Goal: Task Accomplishment & Management: Complete application form

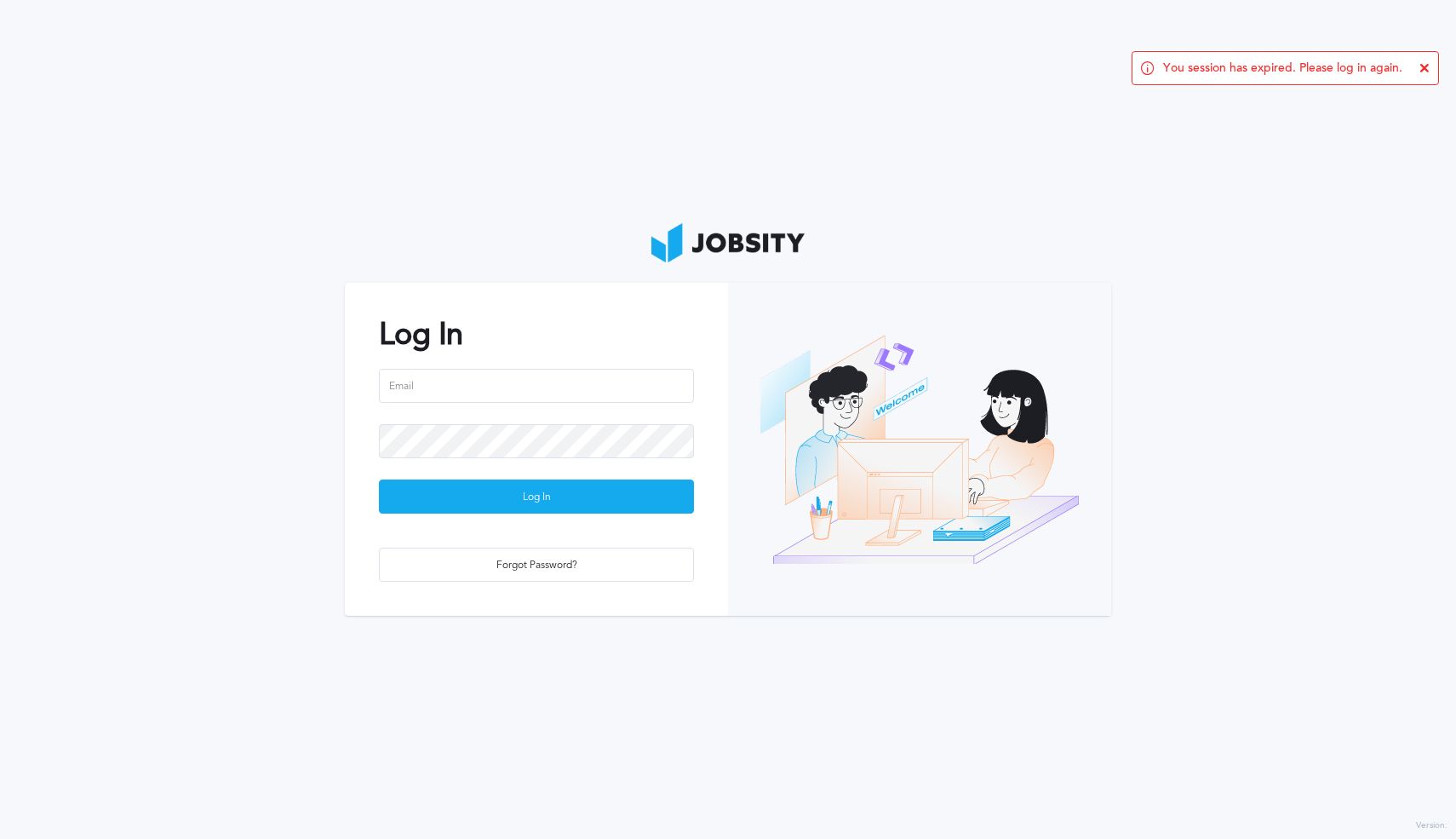
drag, startPoint x: 613, startPoint y: 404, endPoint x: 608, endPoint y: 384, distance: 20.6
click at [613, 404] on div at bounding box center [536, 396] width 315 height 56
click at [606, 381] on input "email" at bounding box center [536, 386] width 315 height 34
click at [534, 396] on input "email" at bounding box center [536, 386] width 315 height 34
click at [460, 389] on input "[PERSON_NAME].[PERSON_NAME]@jobsity,com" at bounding box center [536, 386] width 315 height 34
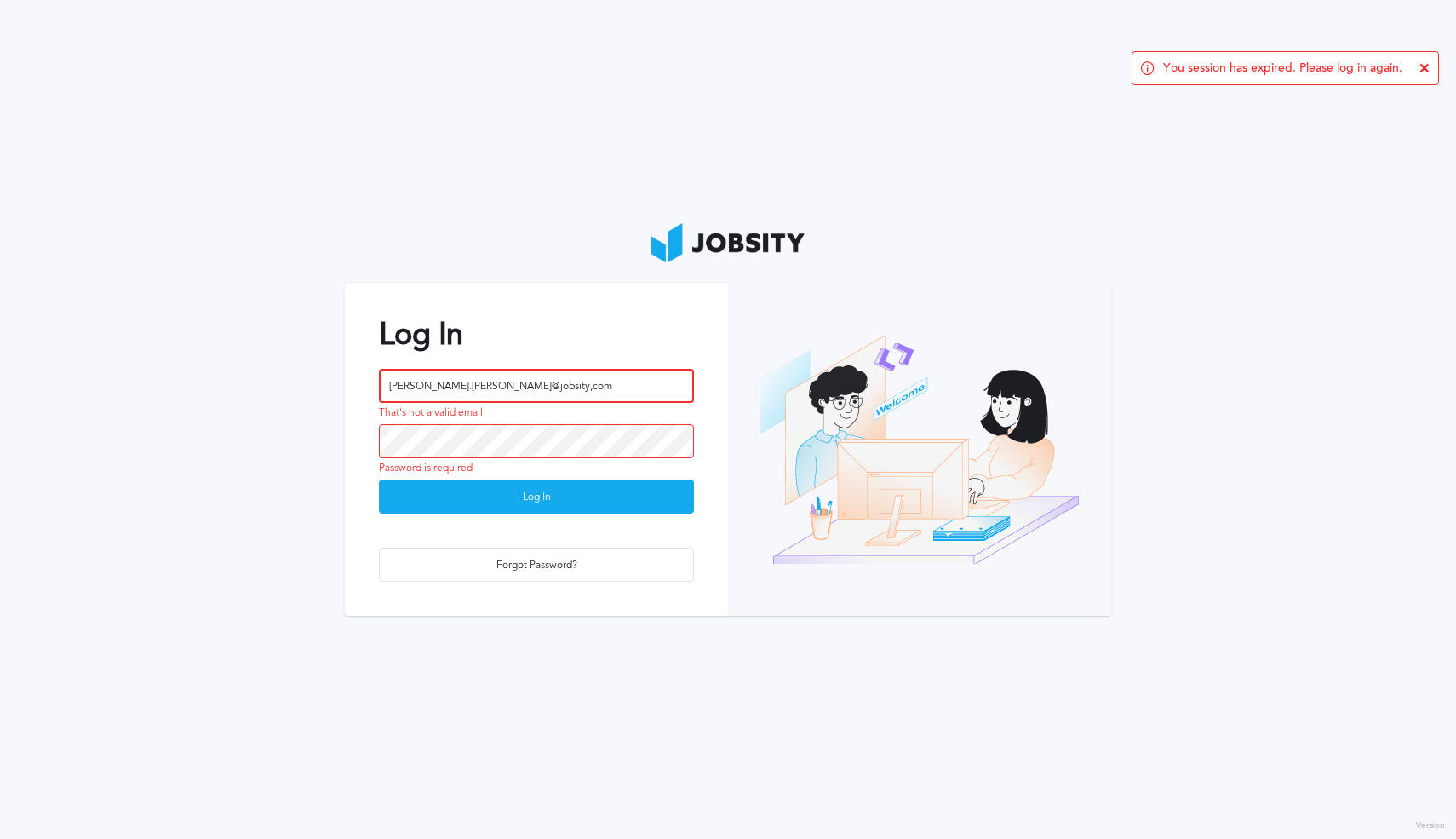
click at [530, 388] on input "[PERSON_NAME].[PERSON_NAME]@jobsity,com" at bounding box center [536, 386] width 315 height 34
drag, startPoint x: 475, startPoint y: 384, endPoint x: 434, endPoint y: 383, distance: 41.0
click at [429, 382] on input "[PERSON_NAME].[PERSON_NAME]@jobsity,com" at bounding box center [536, 386] width 315 height 34
click at [488, 387] on input "[PERSON_NAME].[PERSON_NAME]@jobsity,com" at bounding box center [536, 386] width 315 height 34
drag, startPoint x: 479, startPoint y: 386, endPoint x: 551, endPoint y: 398, distance: 73.0
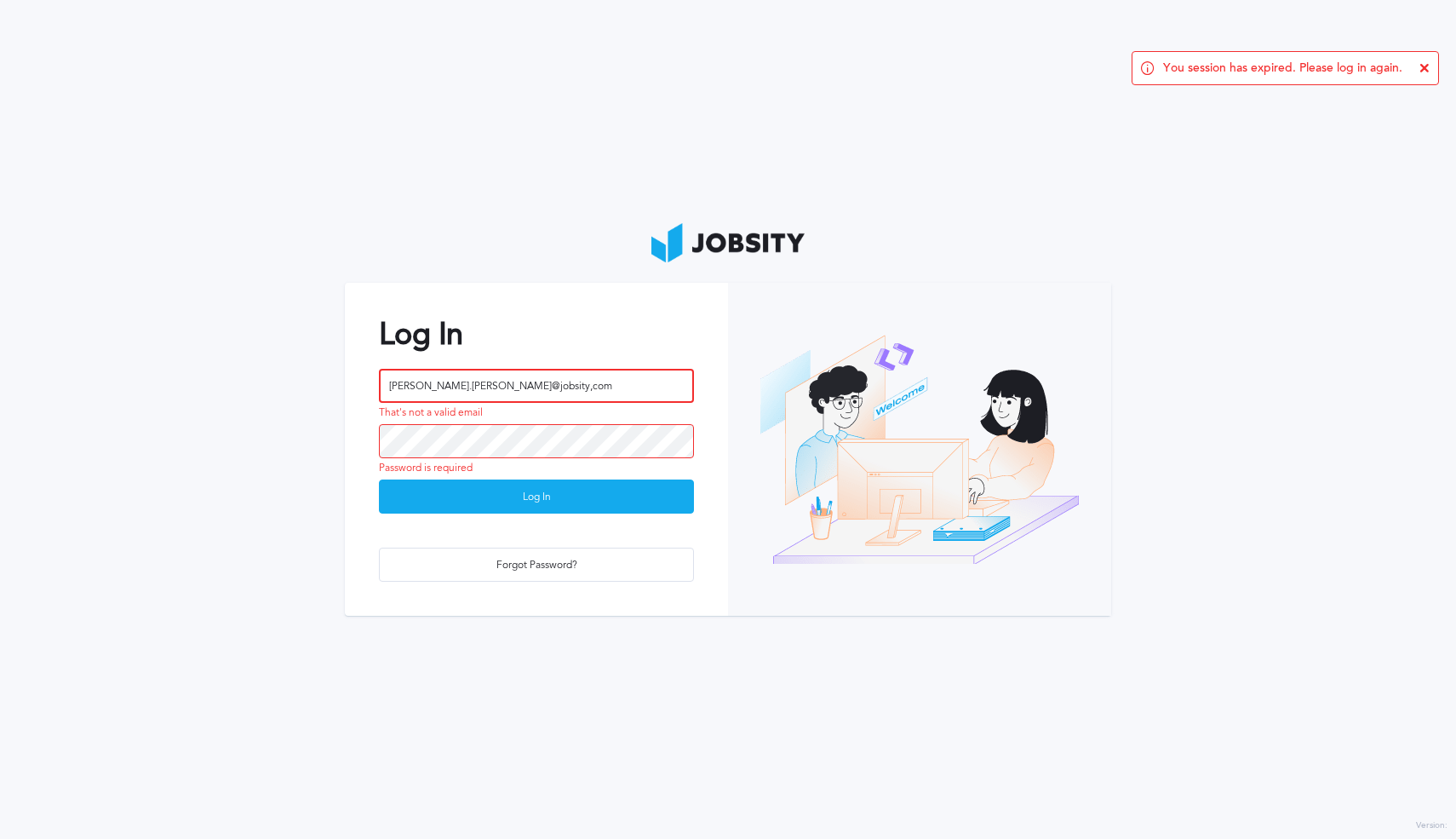
click at [480, 384] on input "[PERSON_NAME].[PERSON_NAME]@jobsity,com" at bounding box center [536, 386] width 315 height 34
type input "[PERSON_NAME][EMAIL_ADDRESS][PERSON_NAME][DOMAIN_NAME]"
click at [608, 418] on div "[PERSON_NAME][EMAIL_ADDRESS][PERSON_NAME][DOMAIN_NAME]" at bounding box center [536, 396] width 315 height 56
click at [379, 480] on button "Log In" at bounding box center [536, 497] width 315 height 34
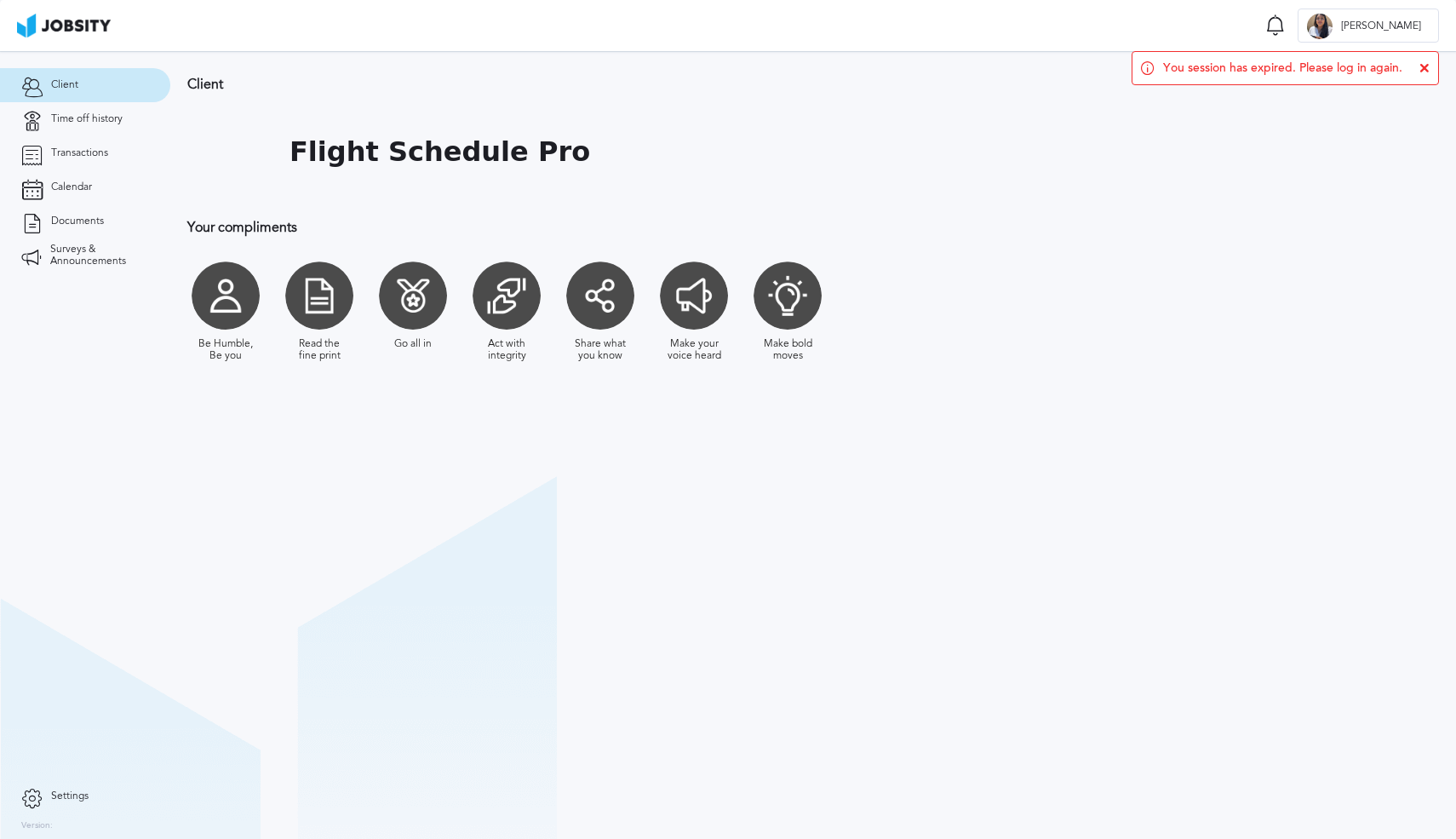
click at [1431, 67] on div "You session has expired. Please log in again." at bounding box center [1284, 68] width 307 height 34
click at [1428, 70] on icon at bounding box center [1424, 68] width 10 height 10
click at [29, 113] on icon at bounding box center [32, 119] width 21 height 15
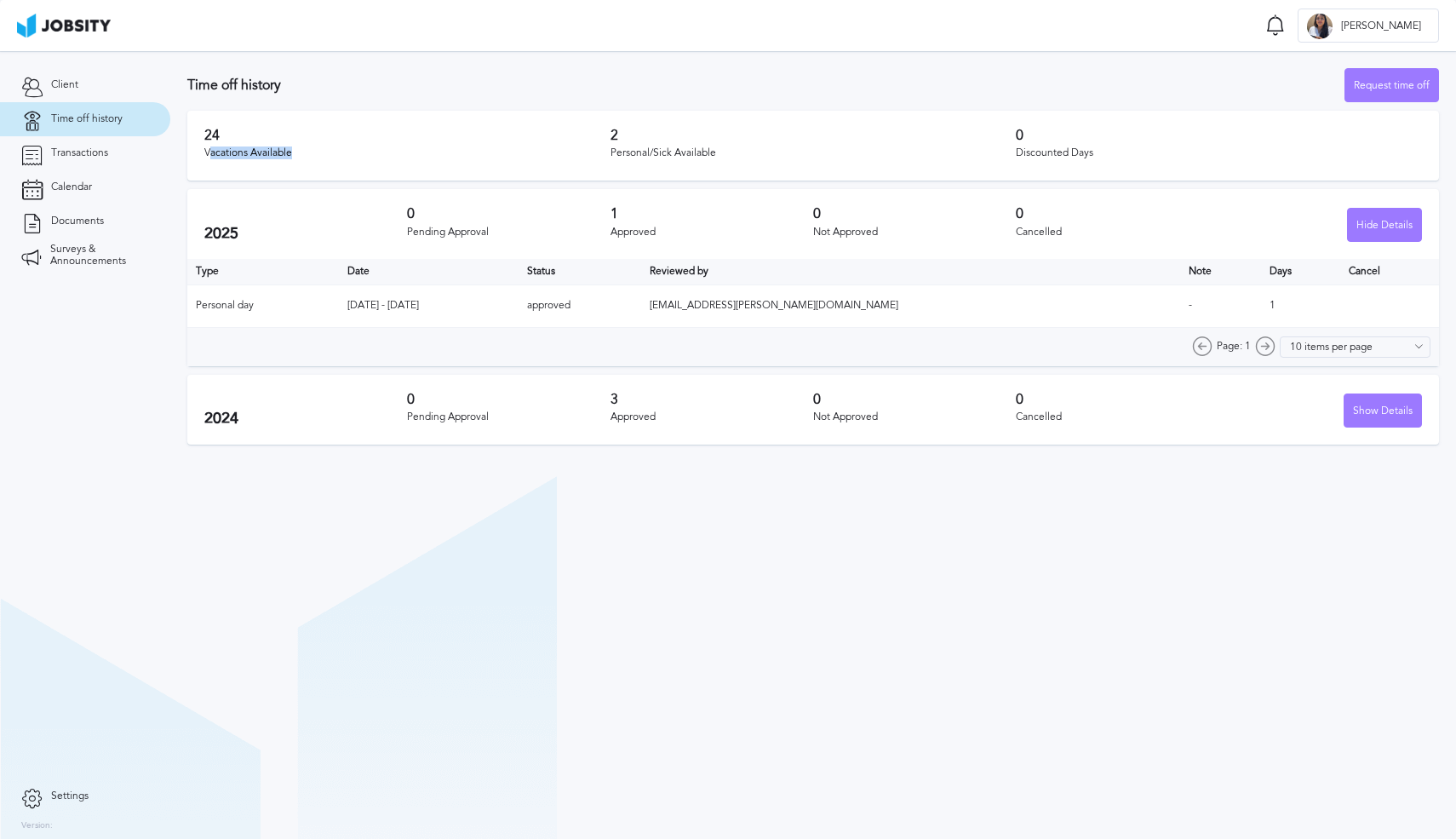
drag, startPoint x: 209, startPoint y: 149, endPoint x: 339, endPoint y: 168, distance: 131.4
click at [339, 168] on div "24 Vacations Available 2 Personal/Sick Available 0 Discounted Days" at bounding box center [813, 145] width 1252 height 70
click at [340, 169] on div "24 Vacations Available 2 Personal/Sick Available 0 Discounted Days" at bounding box center [813, 145] width 1252 height 70
click at [1382, 103] on section "Time off history Request time off 24 Vacations Available 2 Personal/Sick Availa…" at bounding box center [812, 252] width 1285 height 402
click at [1381, 95] on div "Request time off" at bounding box center [1391, 86] width 93 height 34
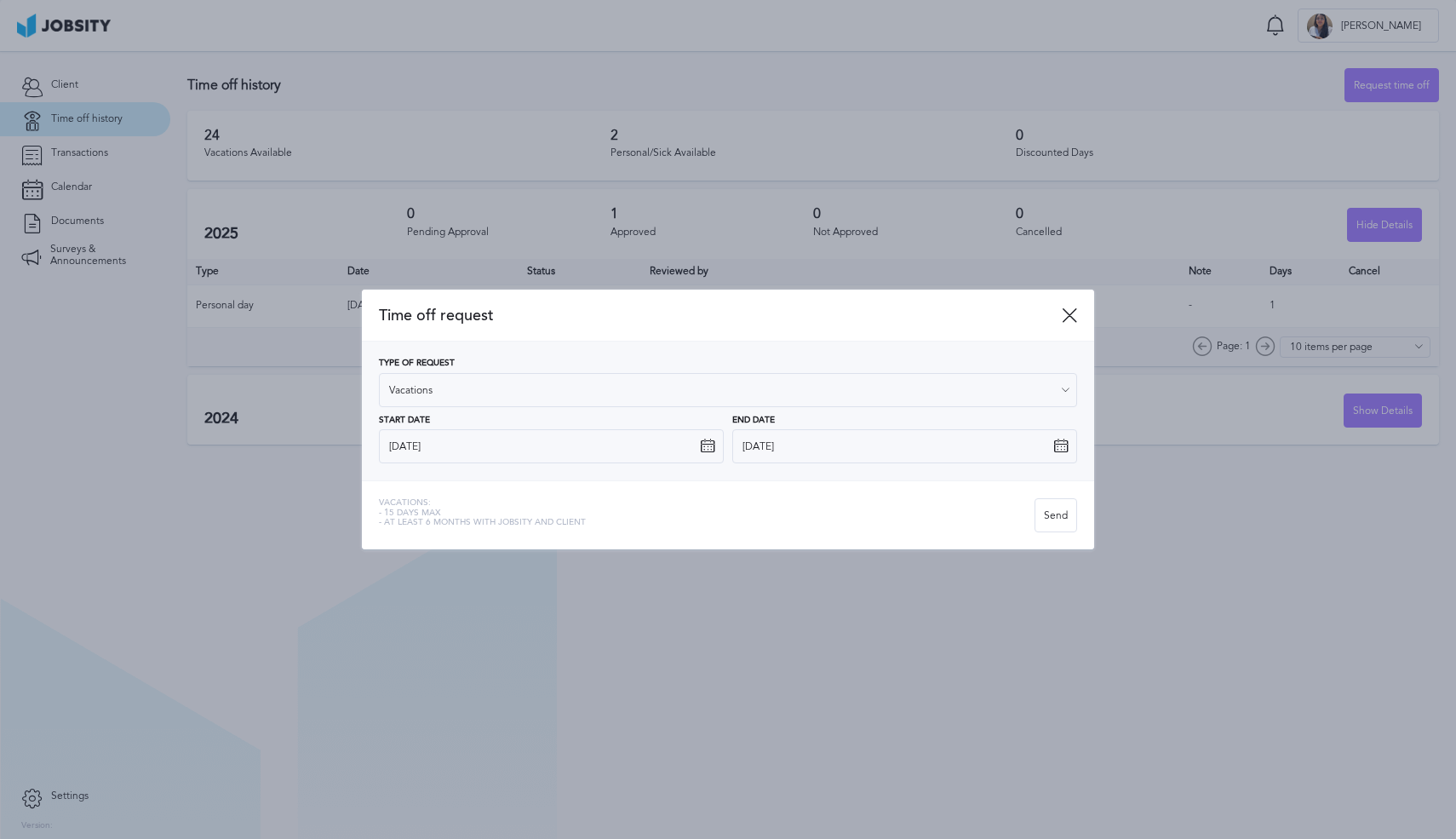
click at [704, 451] on icon at bounding box center [707, 446] width 15 height 15
click at [709, 446] on icon at bounding box center [707, 446] width 15 height 15
click at [701, 444] on icon at bounding box center [707, 446] width 15 height 15
click at [669, 446] on input "[DATE]" at bounding box center [551, 446] width 345 height 34
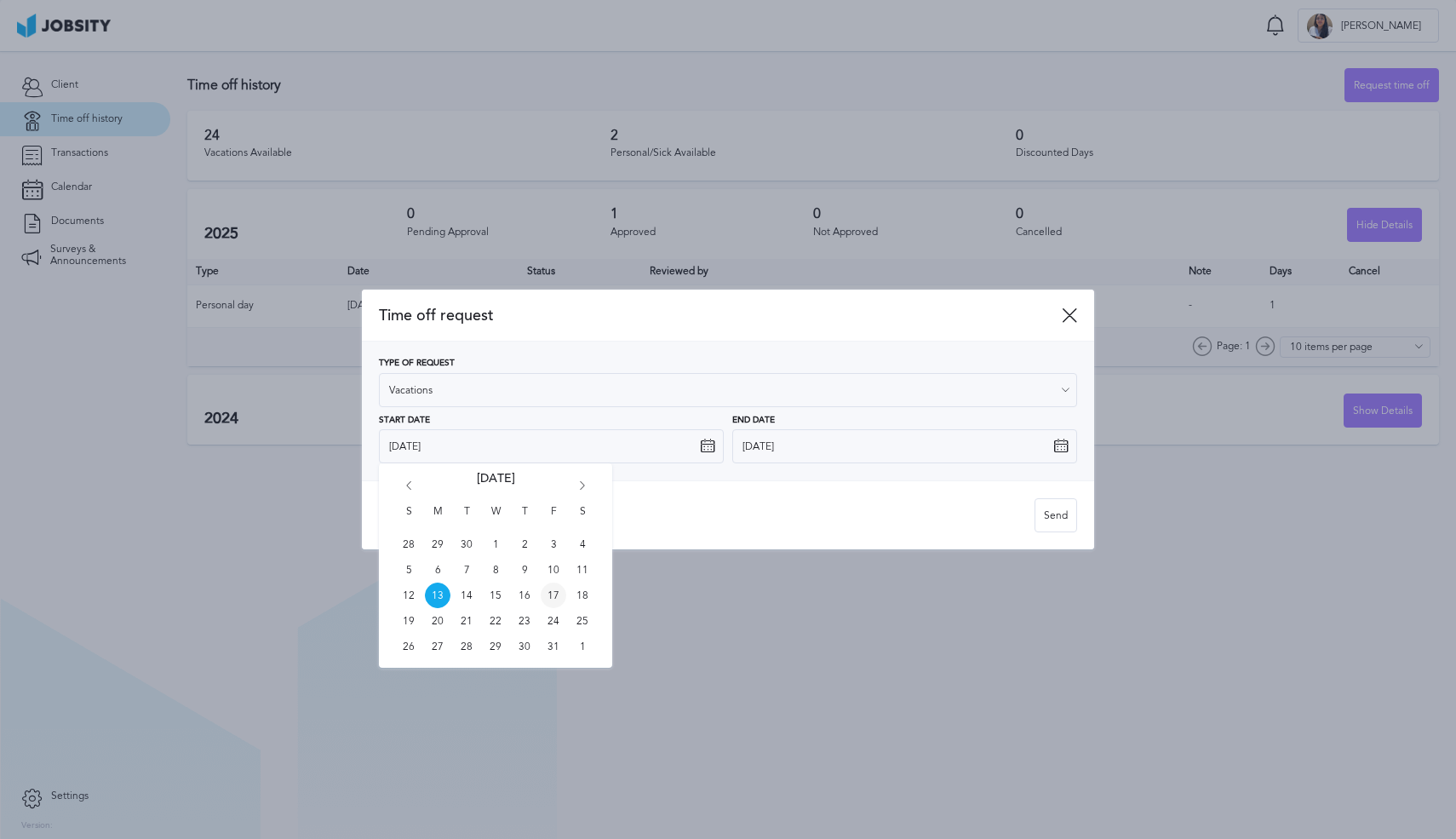
click at [548, 600] on span "17" at bounding box center [553, 595] width 26 height 26
type input "[DATE]"
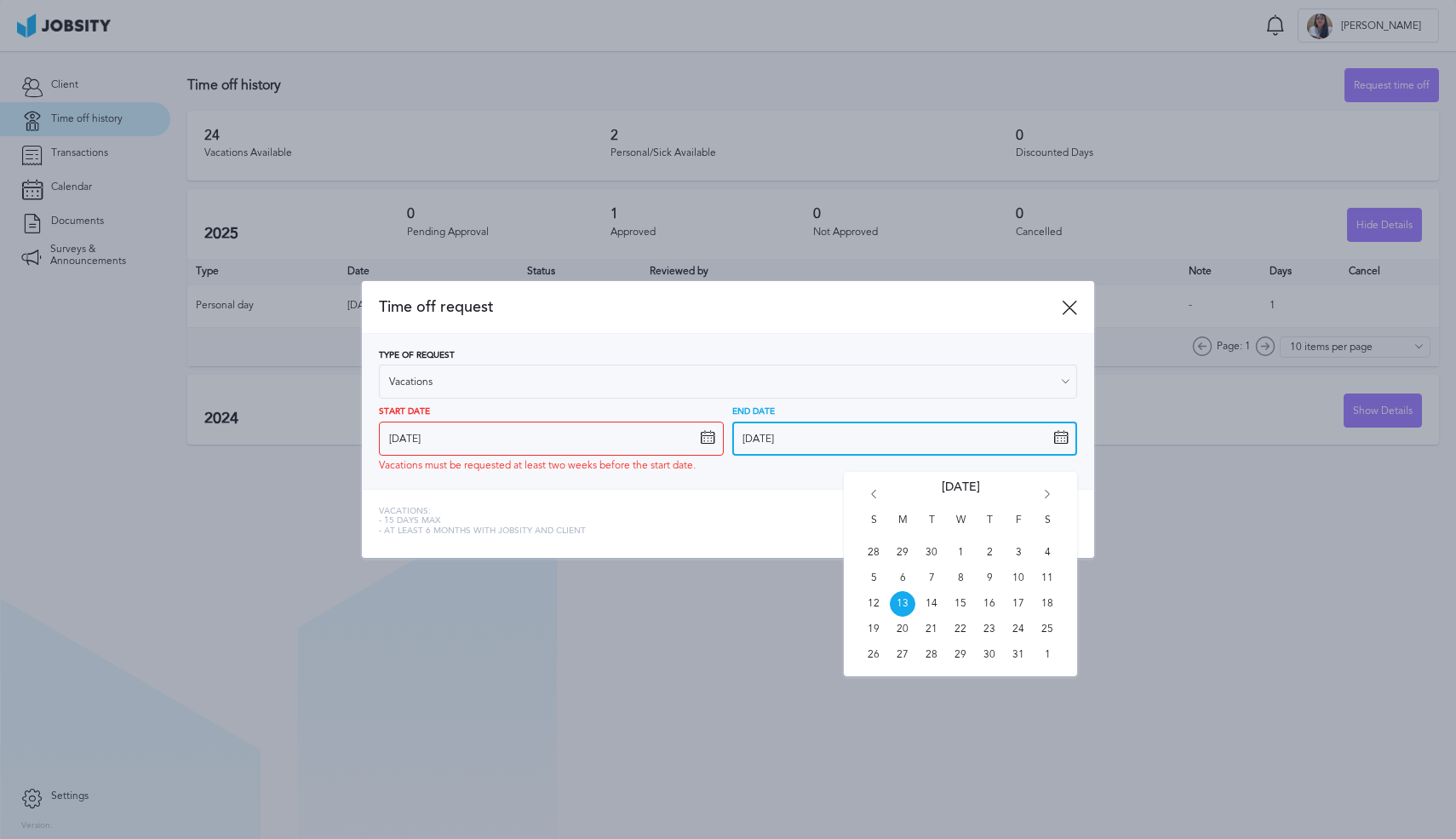
click at [1047, 440] on input "[DATE]" at bounding box center [904, 439] width 345 height 34
click at [1021, 606] on span "17" at bounding box center [1018, 604] width 26 height 26
type input "[DATE]"
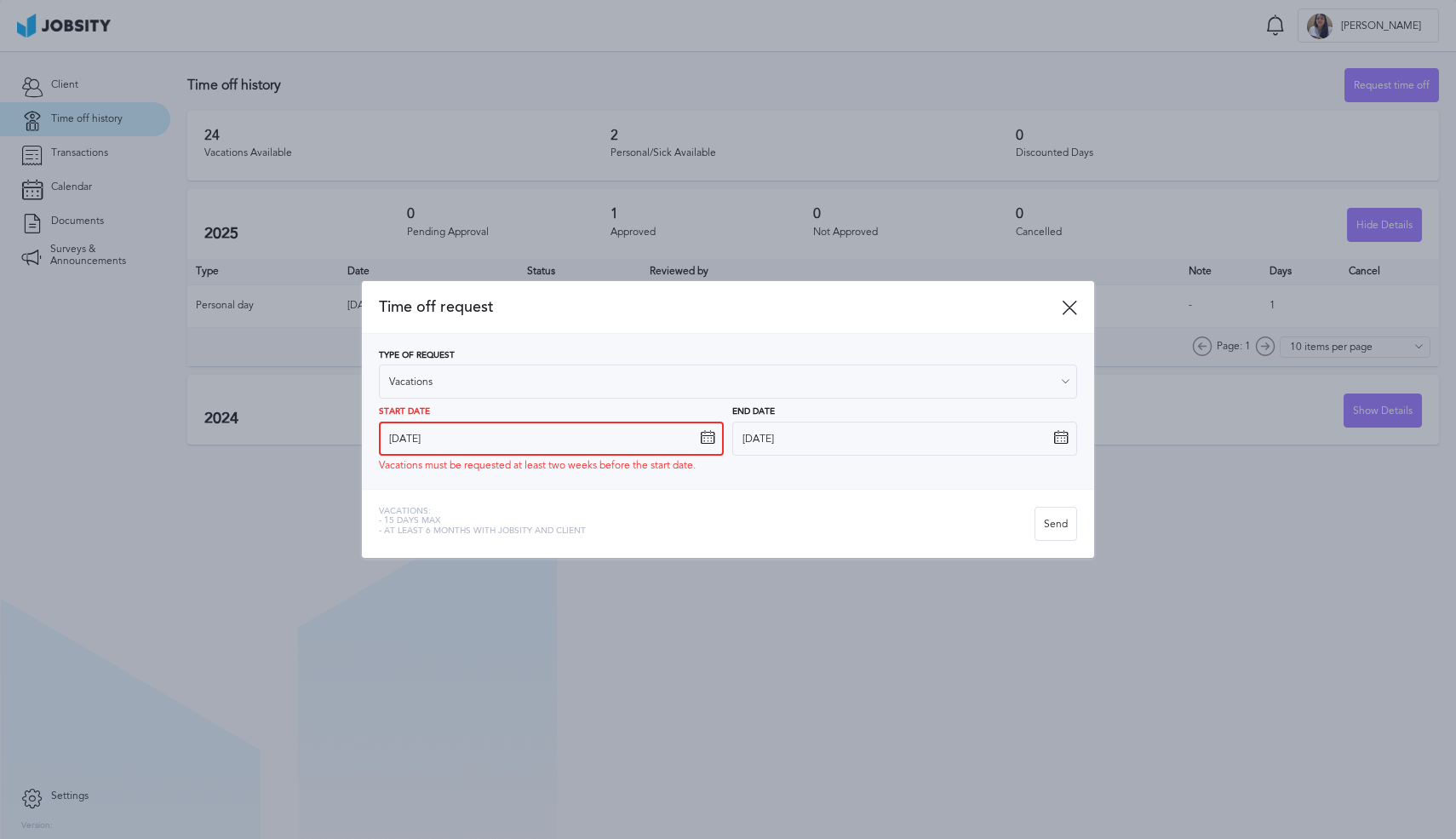
click at [716, 434] on input "[DATE]" at bounding box center [551, 439] width 345 height 34
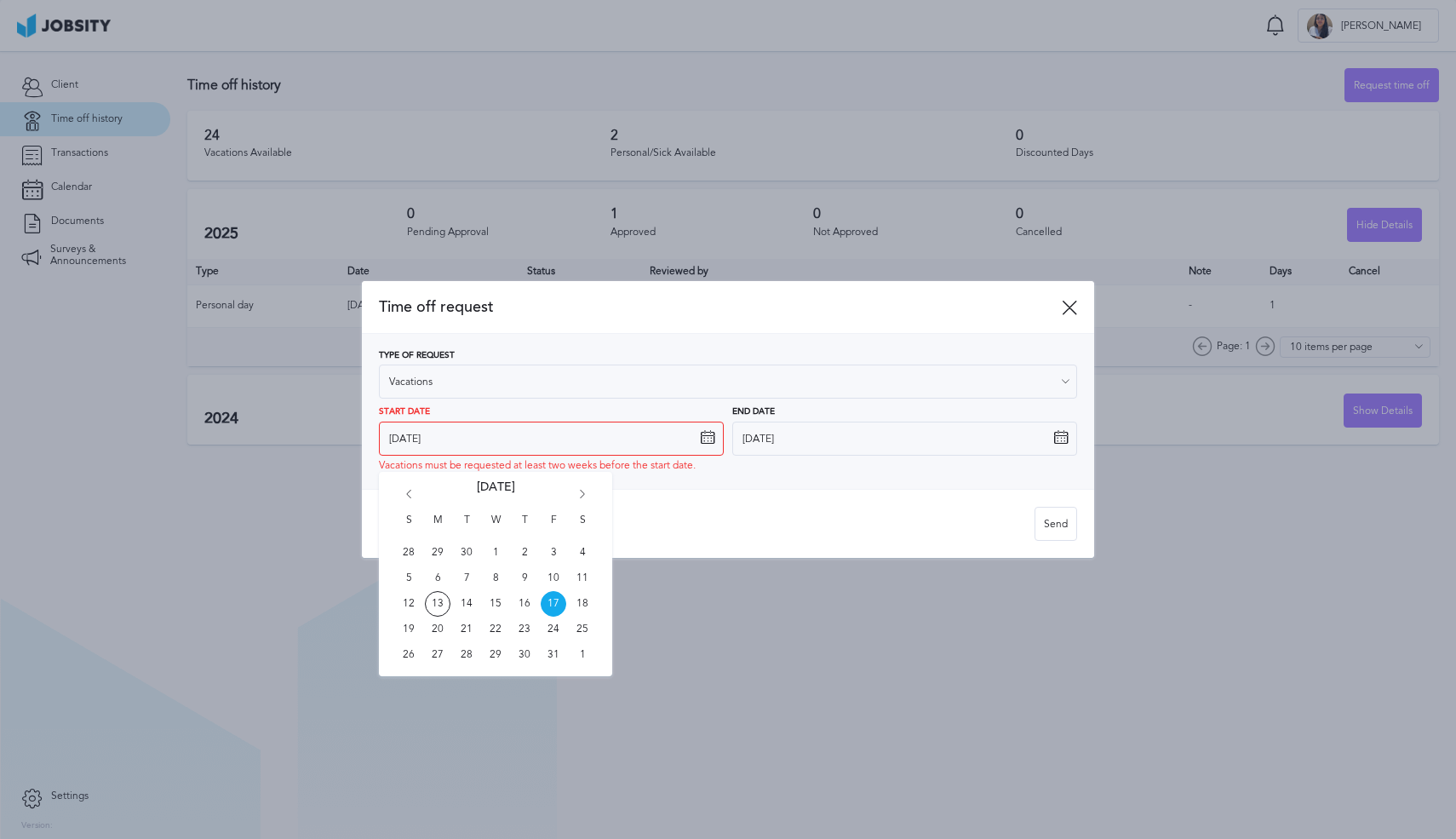
click at [581, 492] on icon "Go forward 1 month" at bounding box center [582, 498] width 15 height 15
click at [437, 655] on span "24" at bounding box center [438, 655] width 26 height 26
type input "[DATE]"
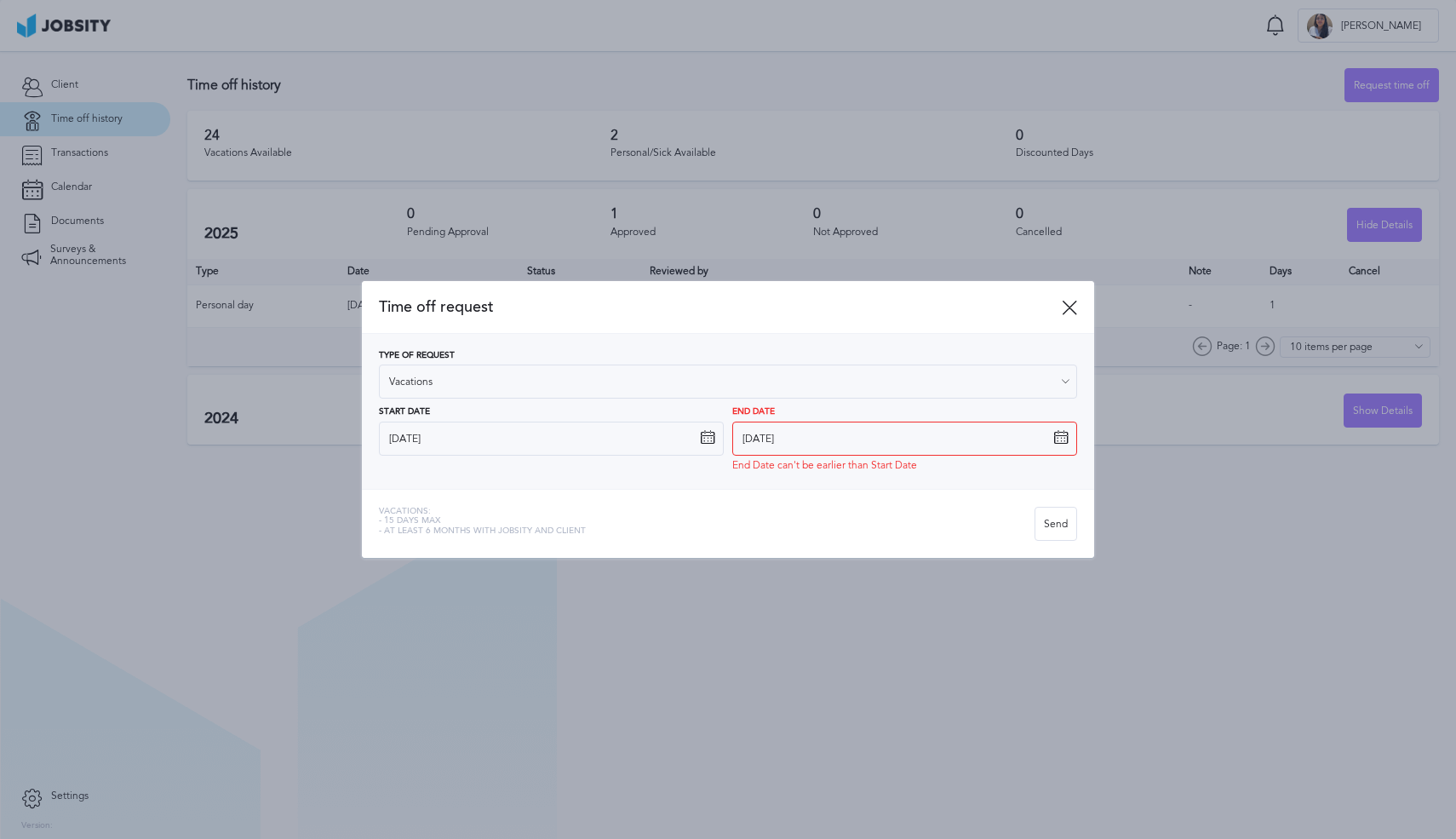
click at [1064, 440] on icon at bounding box center [1061, 438] width 15 height 15
click at [1063, 439] on icon at bounding box center [1061, 438] width 15 height 15
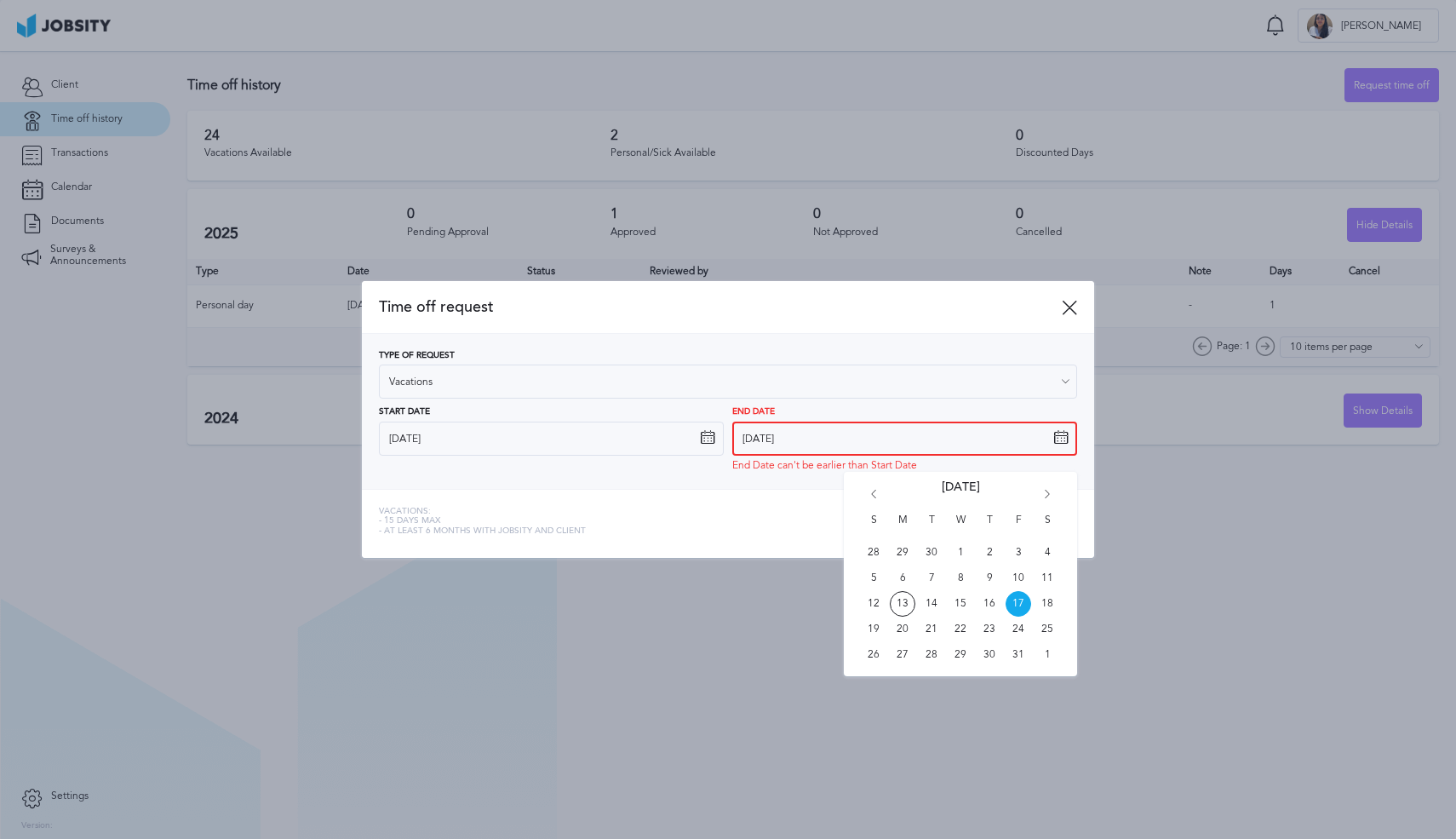
click at [1047, 432] on input "[DATE]" at bounding box center [904, 439] width 345 height 34
click at [1047, 497] on icon "Go forward 1 month" at bounding box center [1047, 498] width 15 height 15
click at [1017, 651] on span "28" at bounding box center [1018, 655] width 26 height 26
type input "[DATE]"
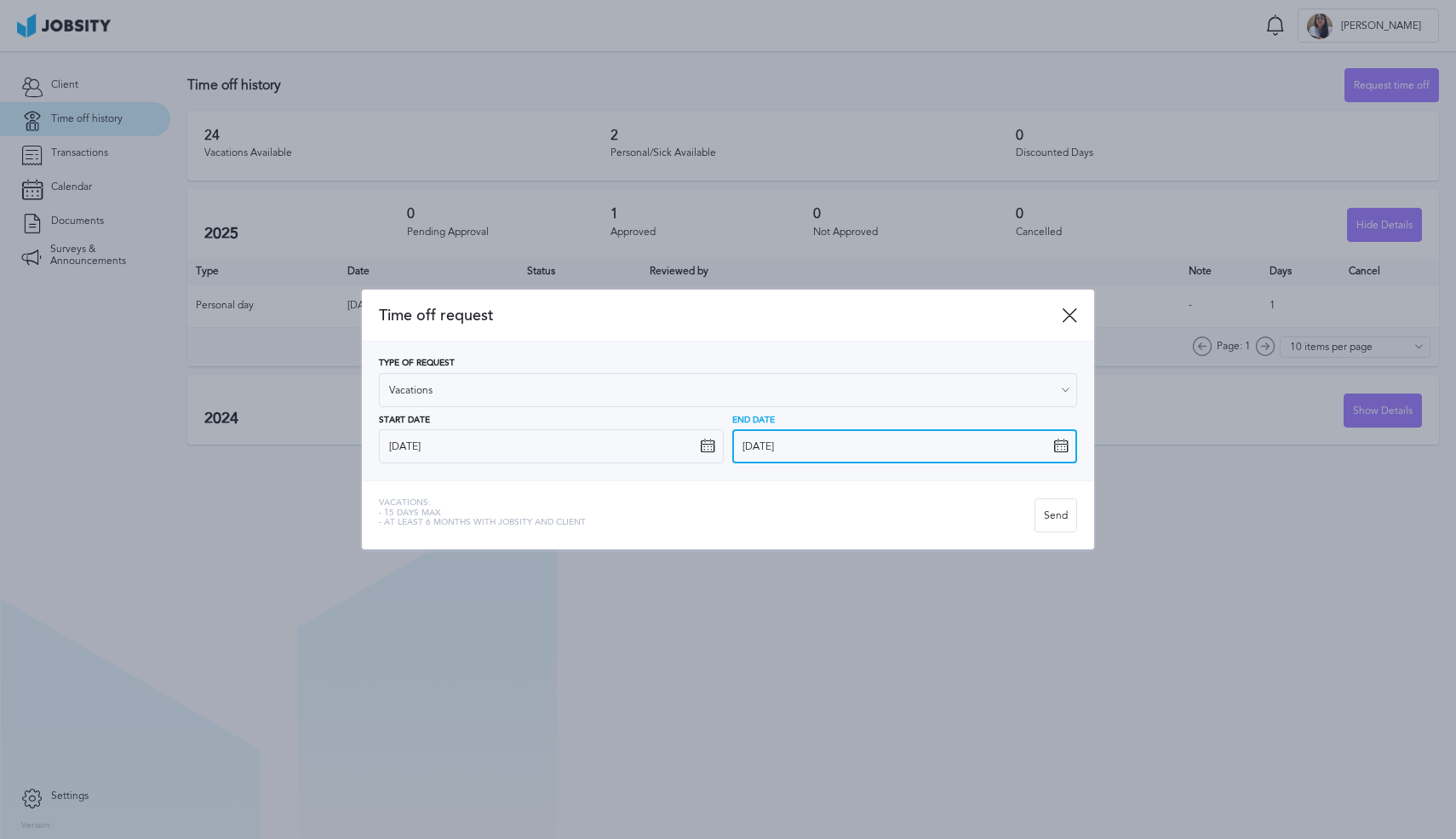
click at [1048, 446] on input "[DATE]" at bounding box center [904, 446] width 345 height 34
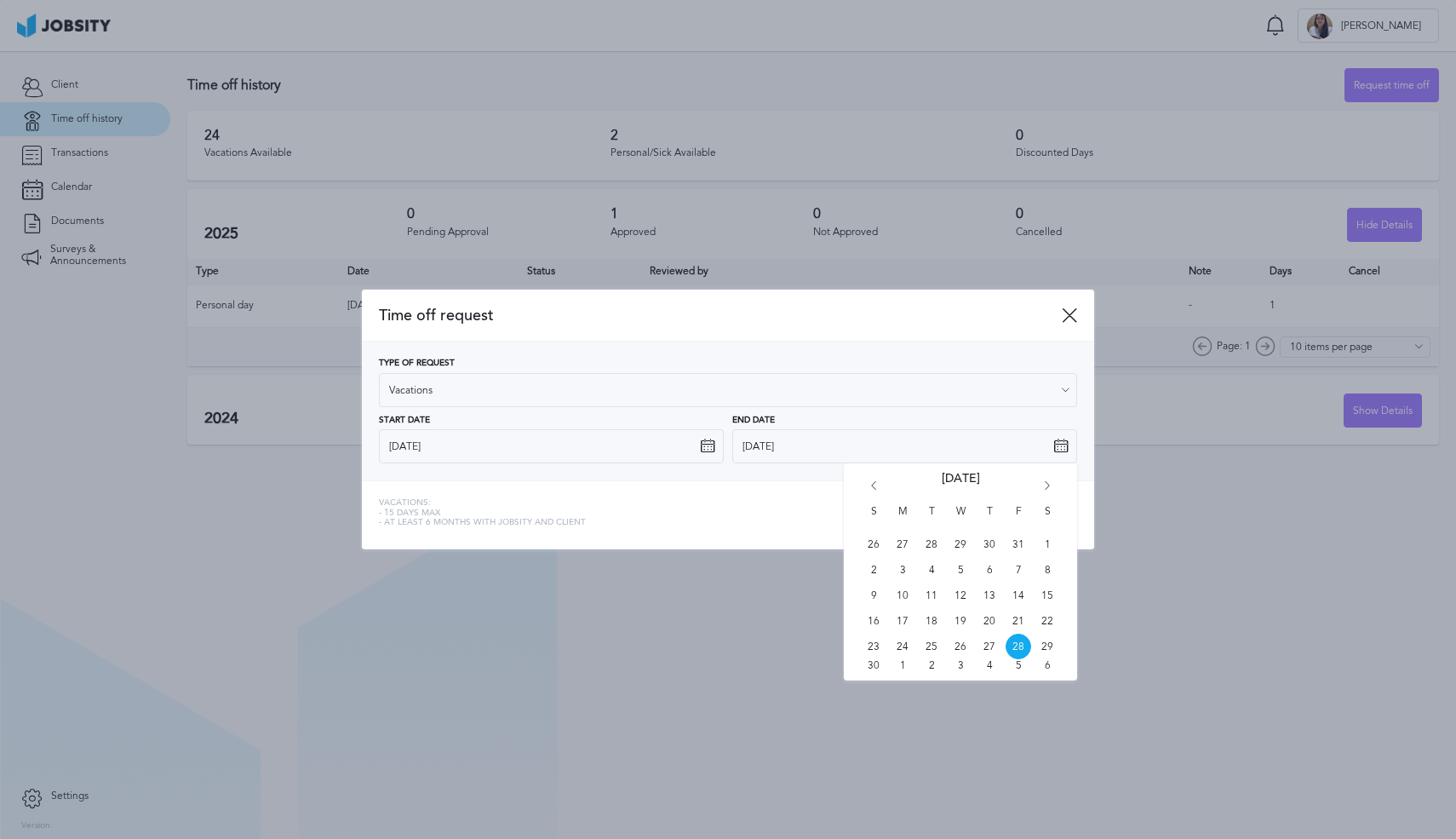
click at [664, 521] on div "Vacations: - 15 days max - At least 6 months with jobsity and client" at bounding box center [706, 515] width 656 height 34
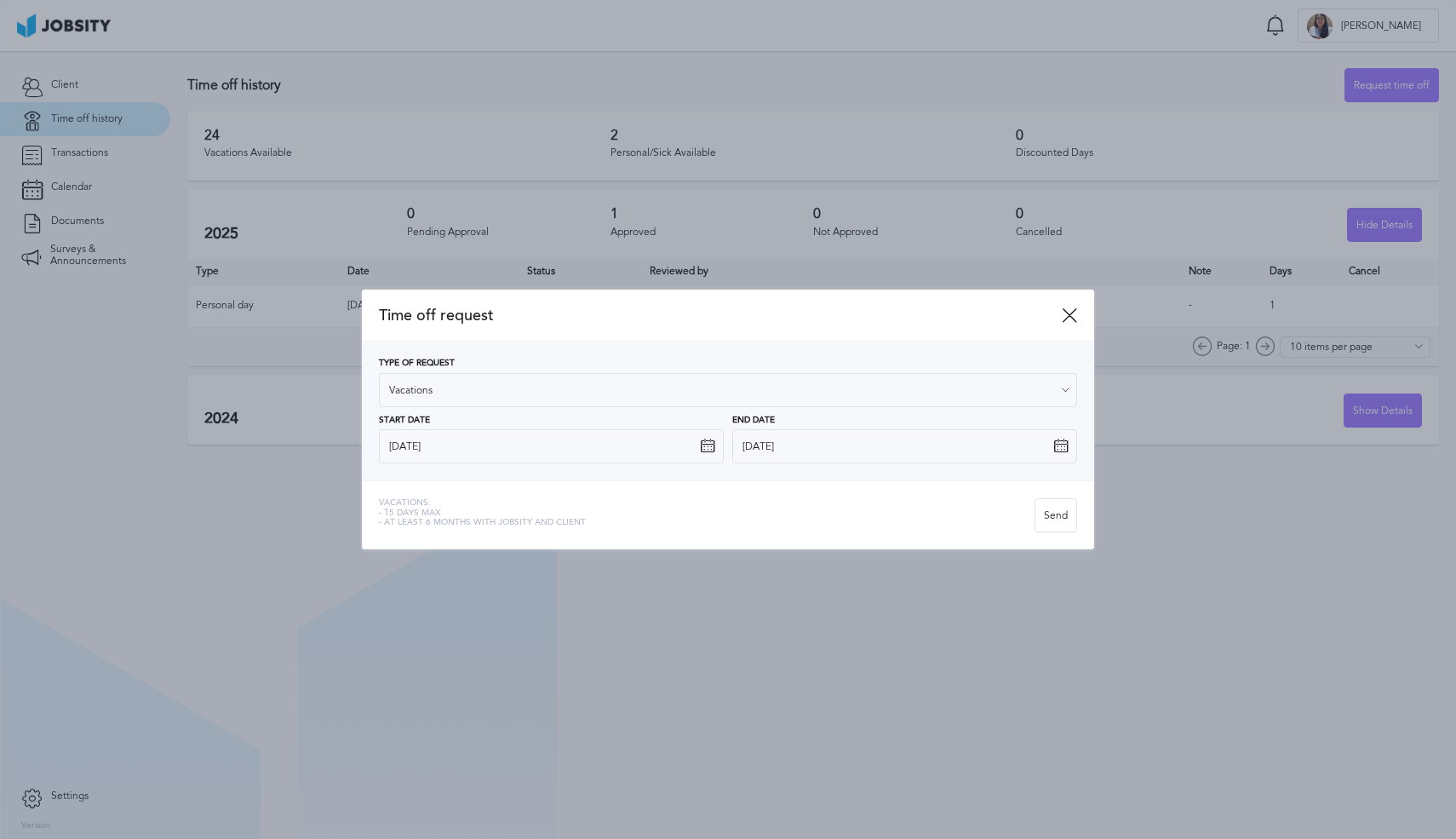
click at [704, 446] on icon at bounding box center [707, 446] width 15 height 15
click at [710, 447] on icon at bounding box center [707, 446] width 15 height 15
click at [709, 447] on icon at bounding box center [707, 446] width 15 height 15
drag, startPoint x: 705, startPoint y: 485, endPoint x: 720, endPoint y: 459, distance: 30.0
click at [706, 484] on div "Vacations: - 15 days max - At least 6 months with jobsity and client Send" at bounding box center [728, 515] width 732 height 69
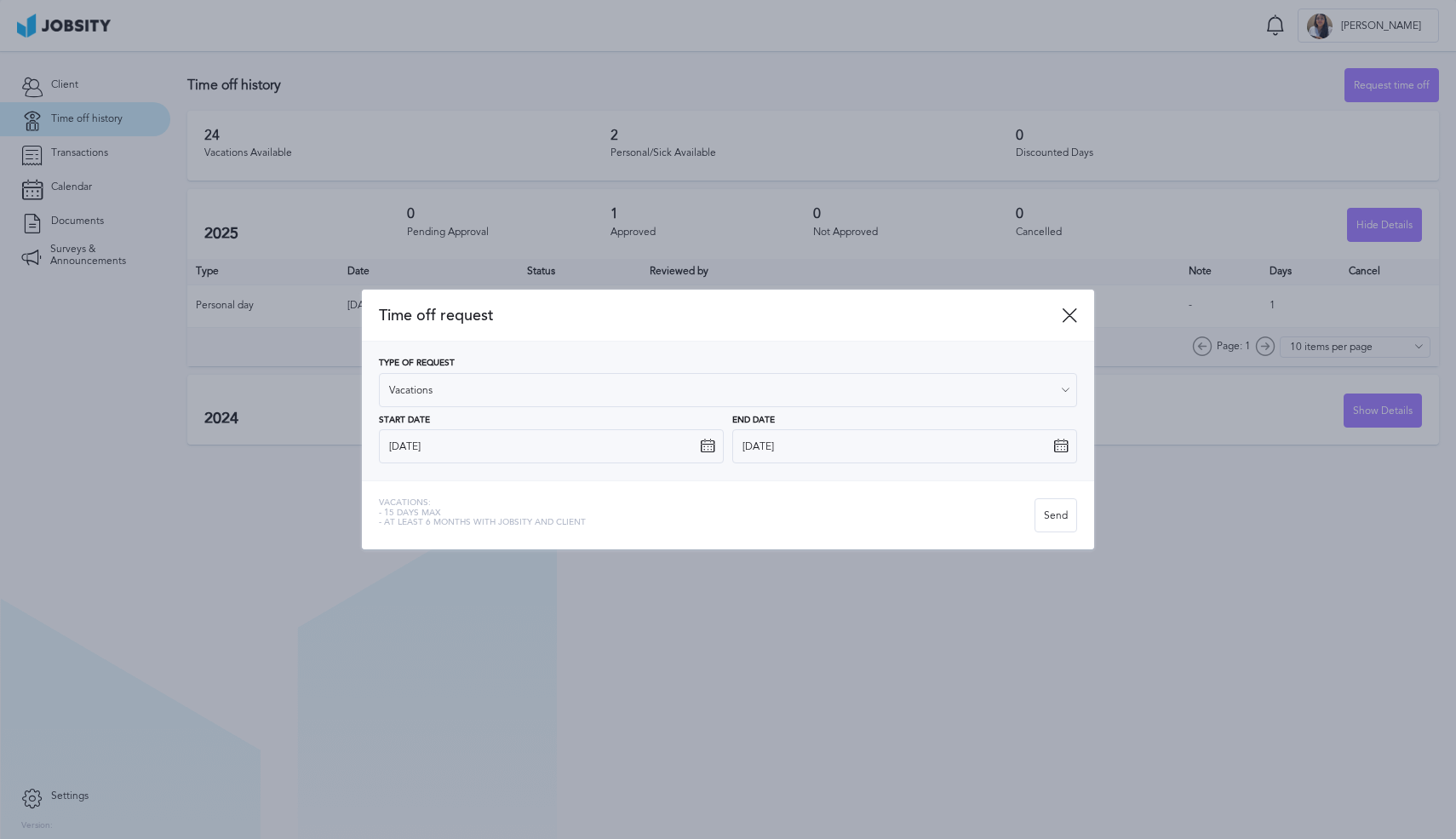
click at [713, 449] on icon at bounding box center [707, 446] width 15 height 15
click at [709, 454] on div "Start Date [DATE] S M T W T F S 26 27 28 29 30 31 1 2 3 4 5 6 7 8 9 10 11 12 13…" at bounding box center [551, 440] width 345 height 49
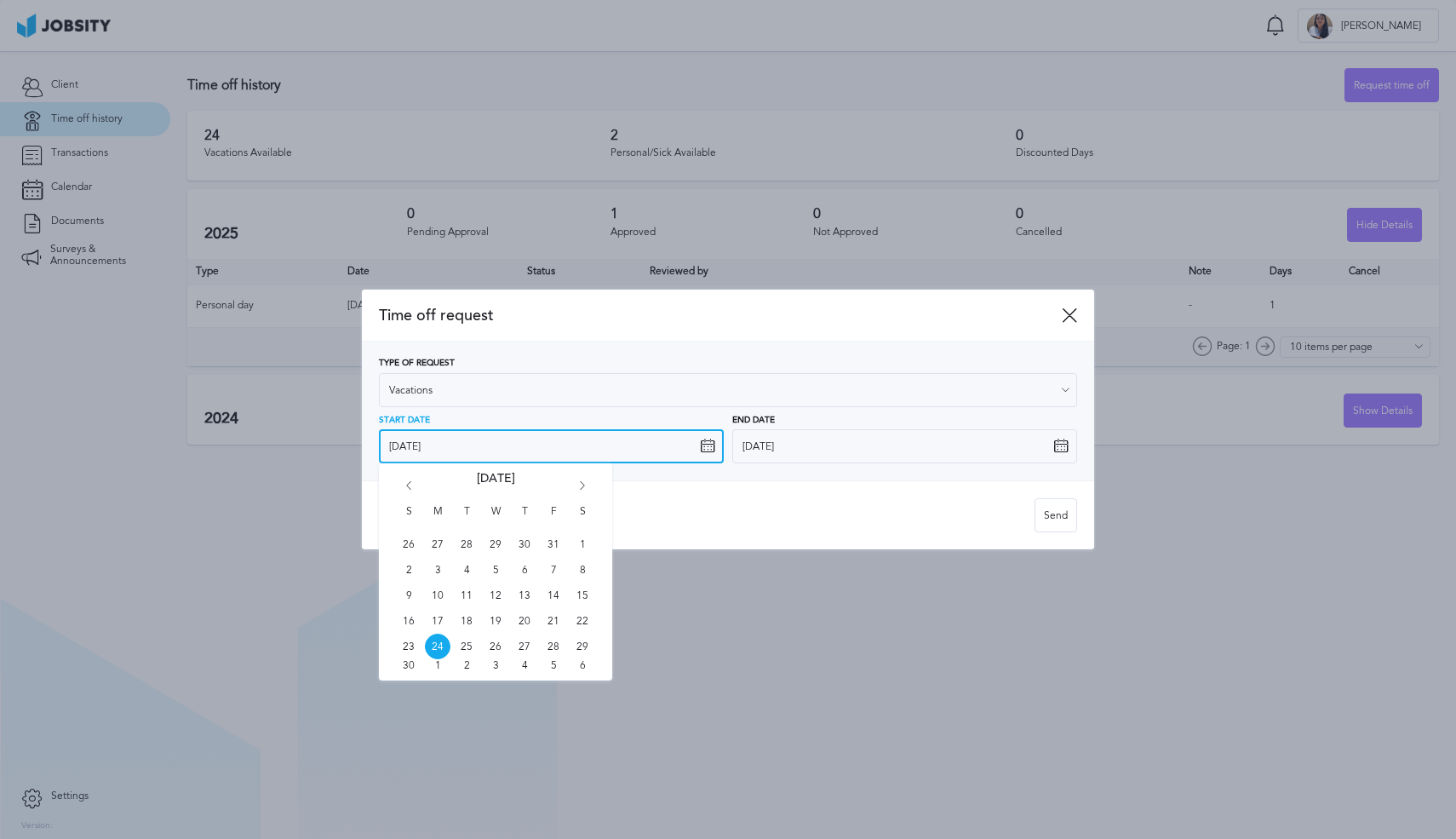
click at [718, 454] on input "[DATE]" at bounding box center [551, 446] width 345 height 34
click at [719, 470] on div "Type of Request Vacations Vacations Personal day Sick day PTO Maternity / Pater…" at bounding box center [728, 411] width 732 height 139
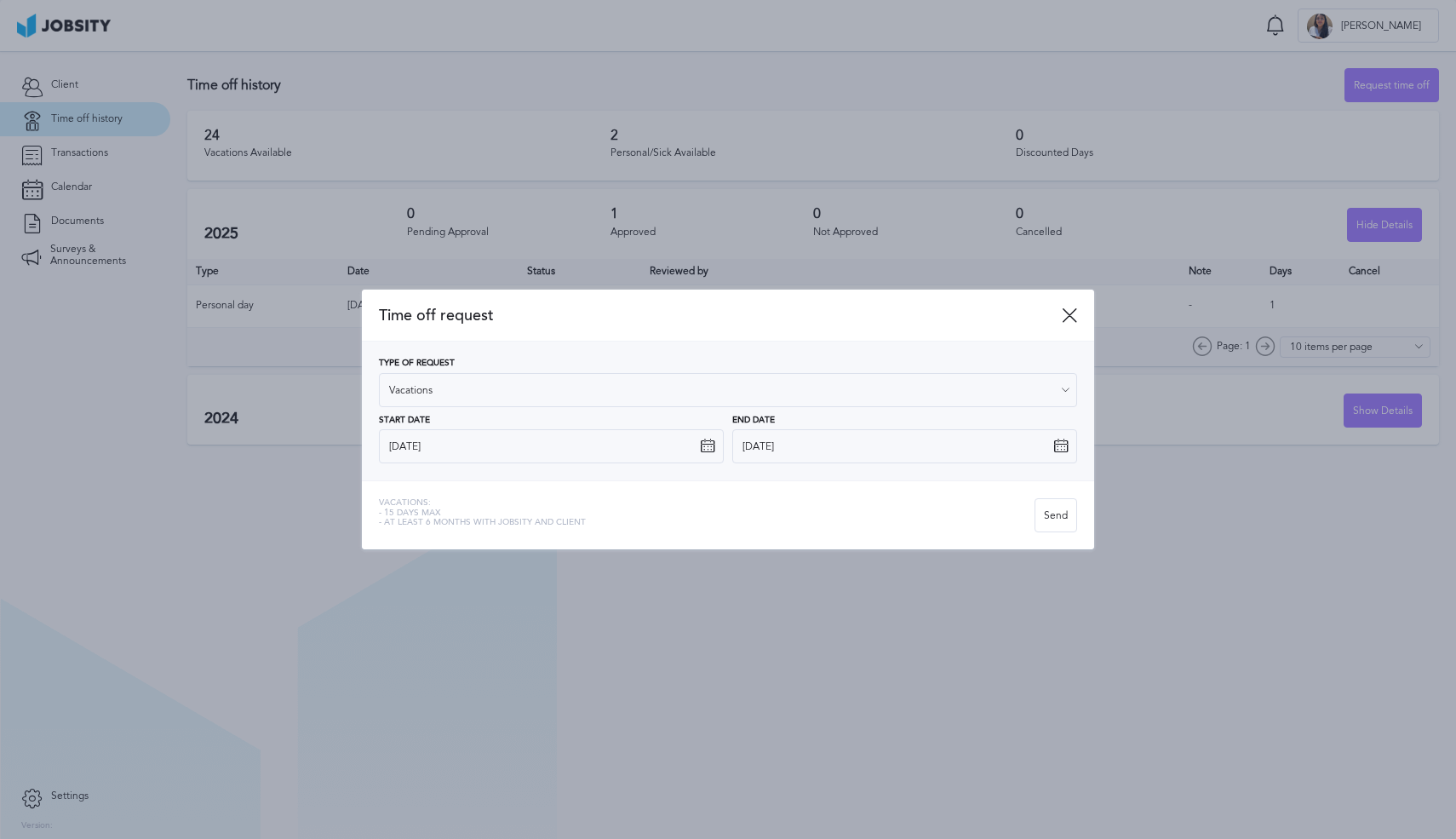
click at [1062, 453] on icon at bounding box center [1061, 446] width 15 height 15
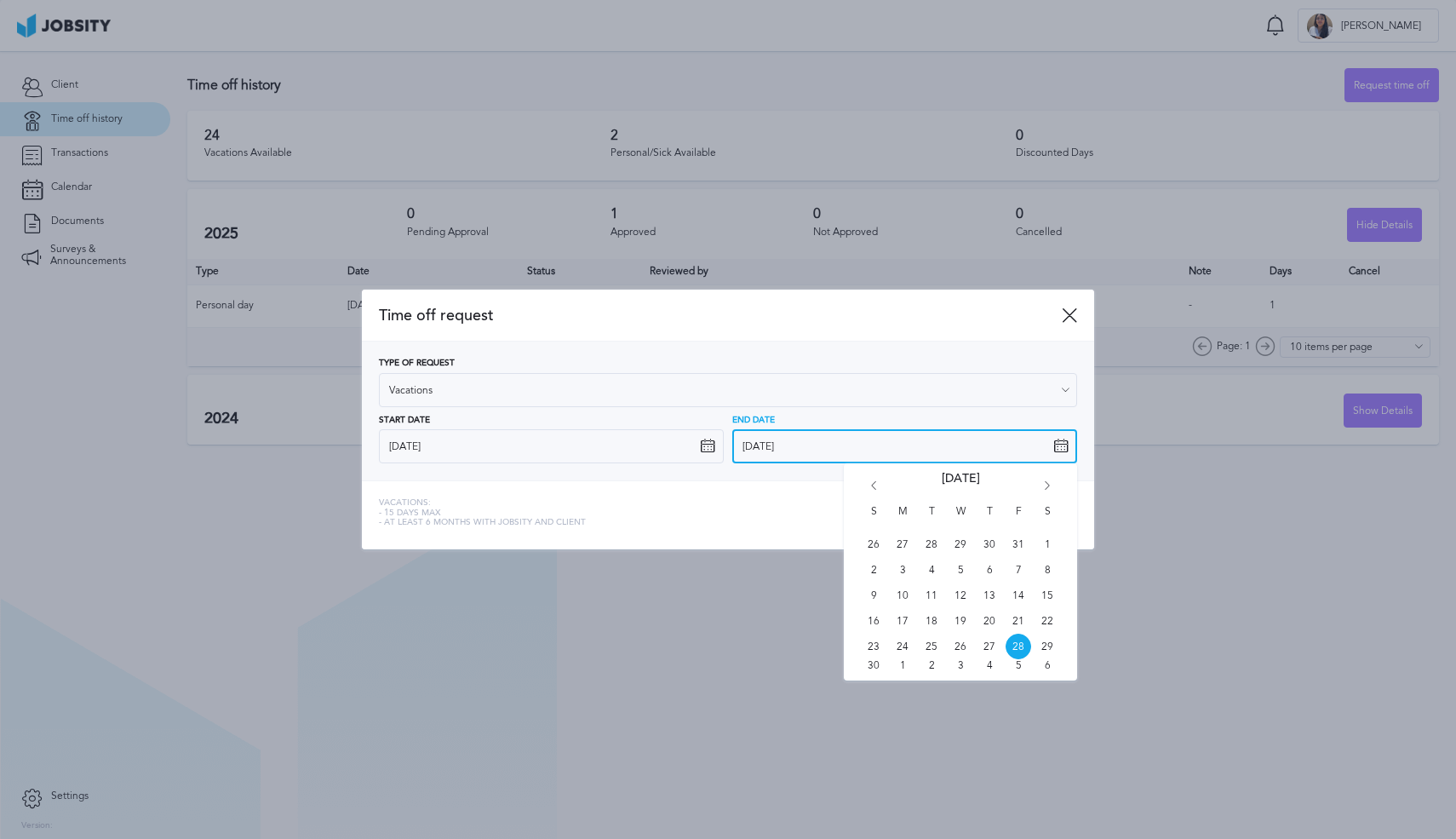
click at [1064, 460] on input "[DATE]" at bounding box center [904, 446] width 345 height 34
drag, startPoint x: 732, startPoint y: 478, endPoint x: 950, endPoint y: 497, distance: 218.8
click at [891, 481] on div "Type of Request Vacations Vacations Personal day Sick day PTO Maternity / Pater…" at bounding box center [728, 411] width 732 height 139
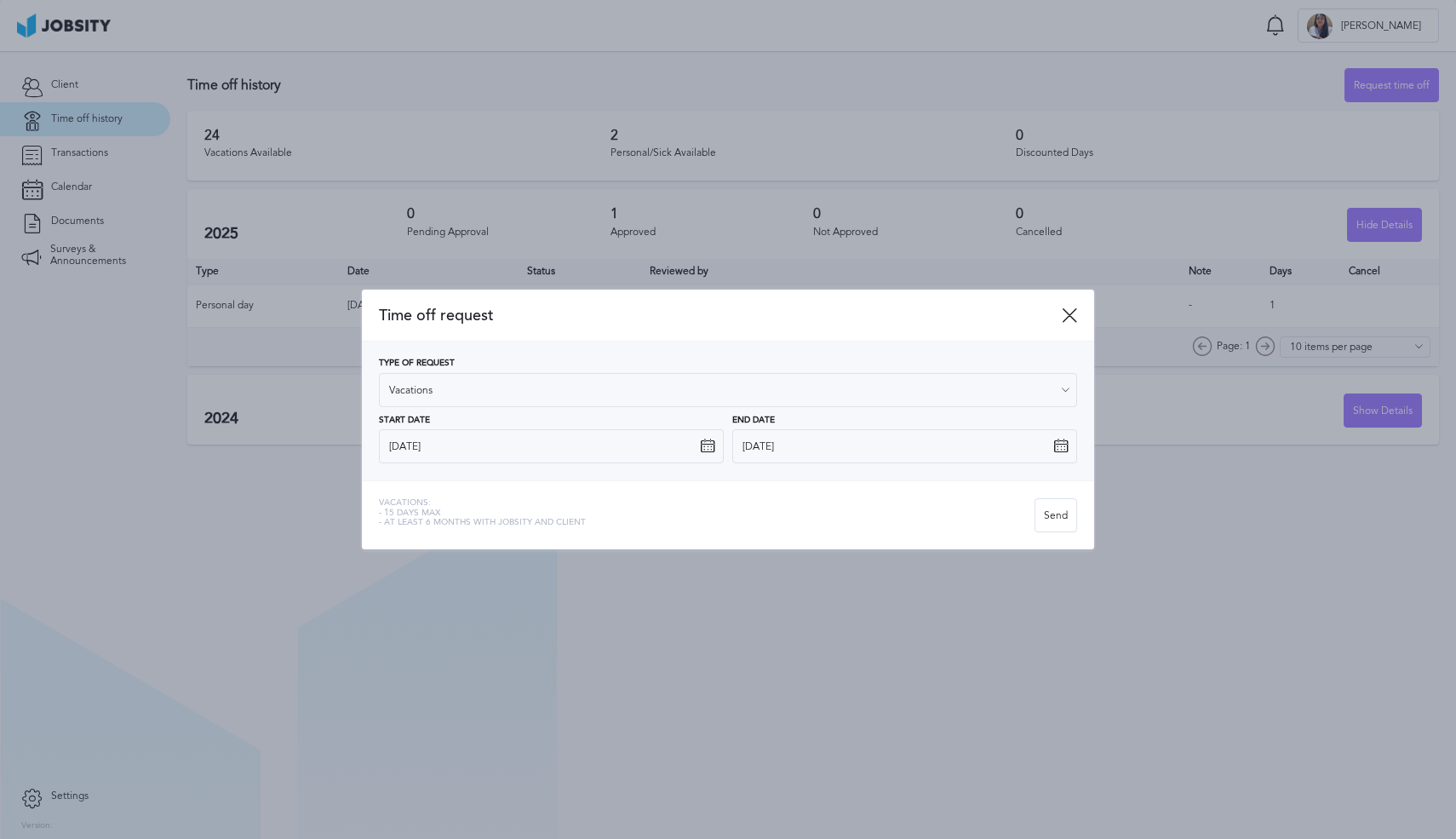
click at [952, 483] on div "Vacations: - 15 days max - At least 6 months with jobsity and client Send" at bounding box center [728, 515] width 732 height 69
click at [1061, 517] on div "Send" at bounding box center [1056, 516] width 41 height 34
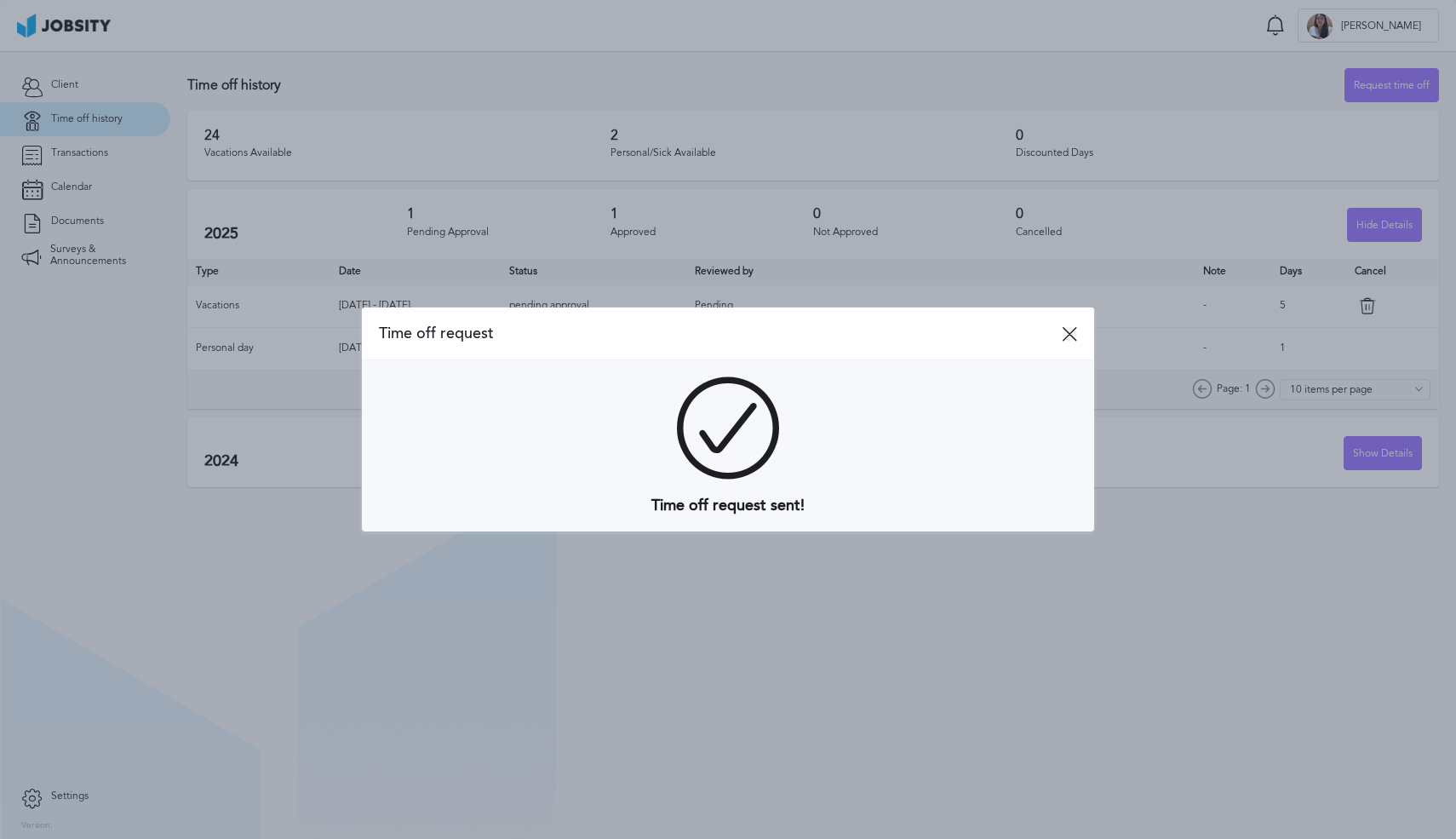
click at [1078, 327] on div "Time off request" at bounding box center [728, 334] width 732 height 53
click at [1075, 328] on icon at bounding box center [1070, 334] width 15 height 15
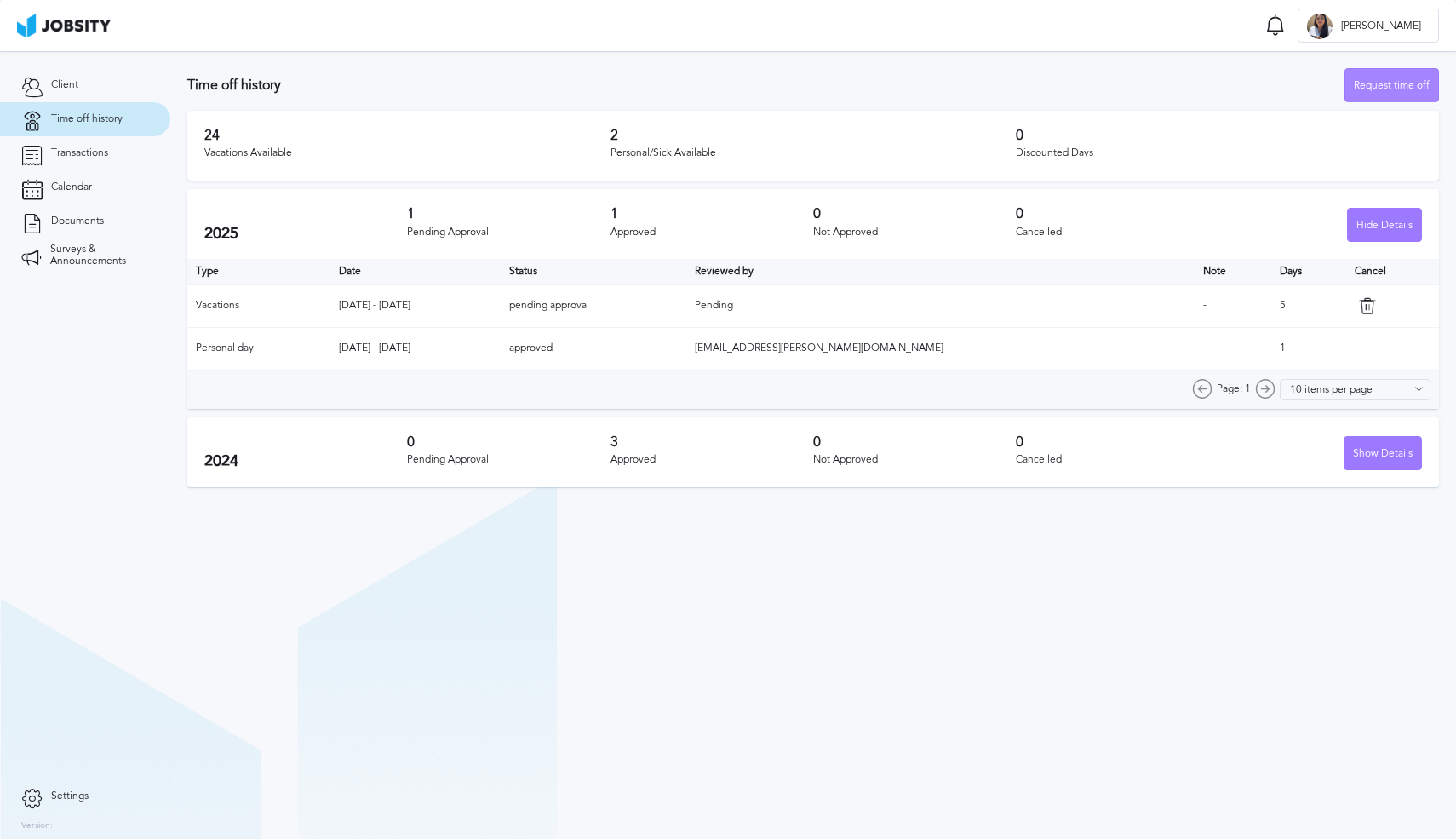
click at [1388, 95] on div "Request time off" at bounding box center [1391, 86] width 93 height 34
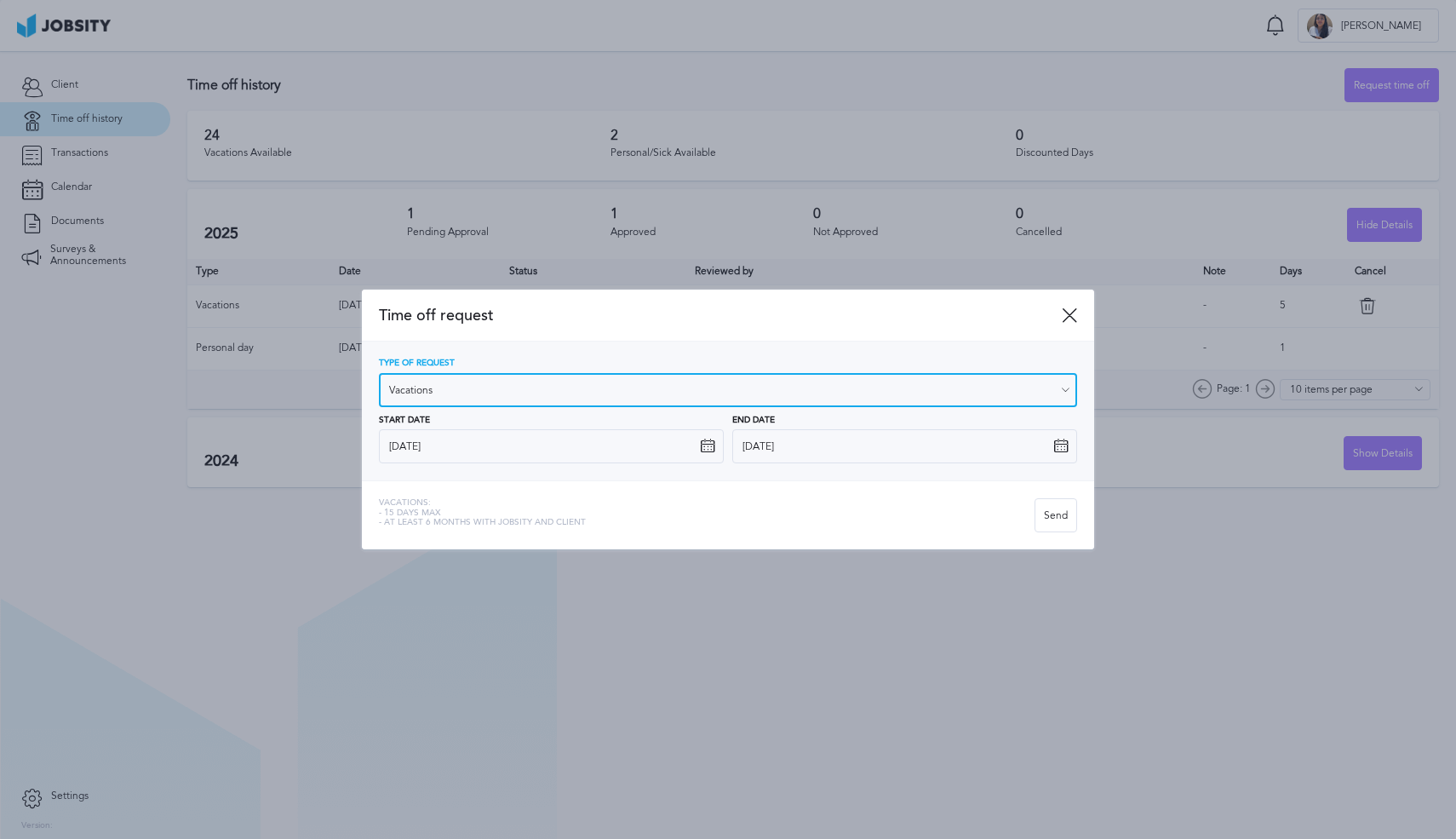
click at [516, 398] on input "Vacations" at bounding box center [728, 390] width 698 height 34
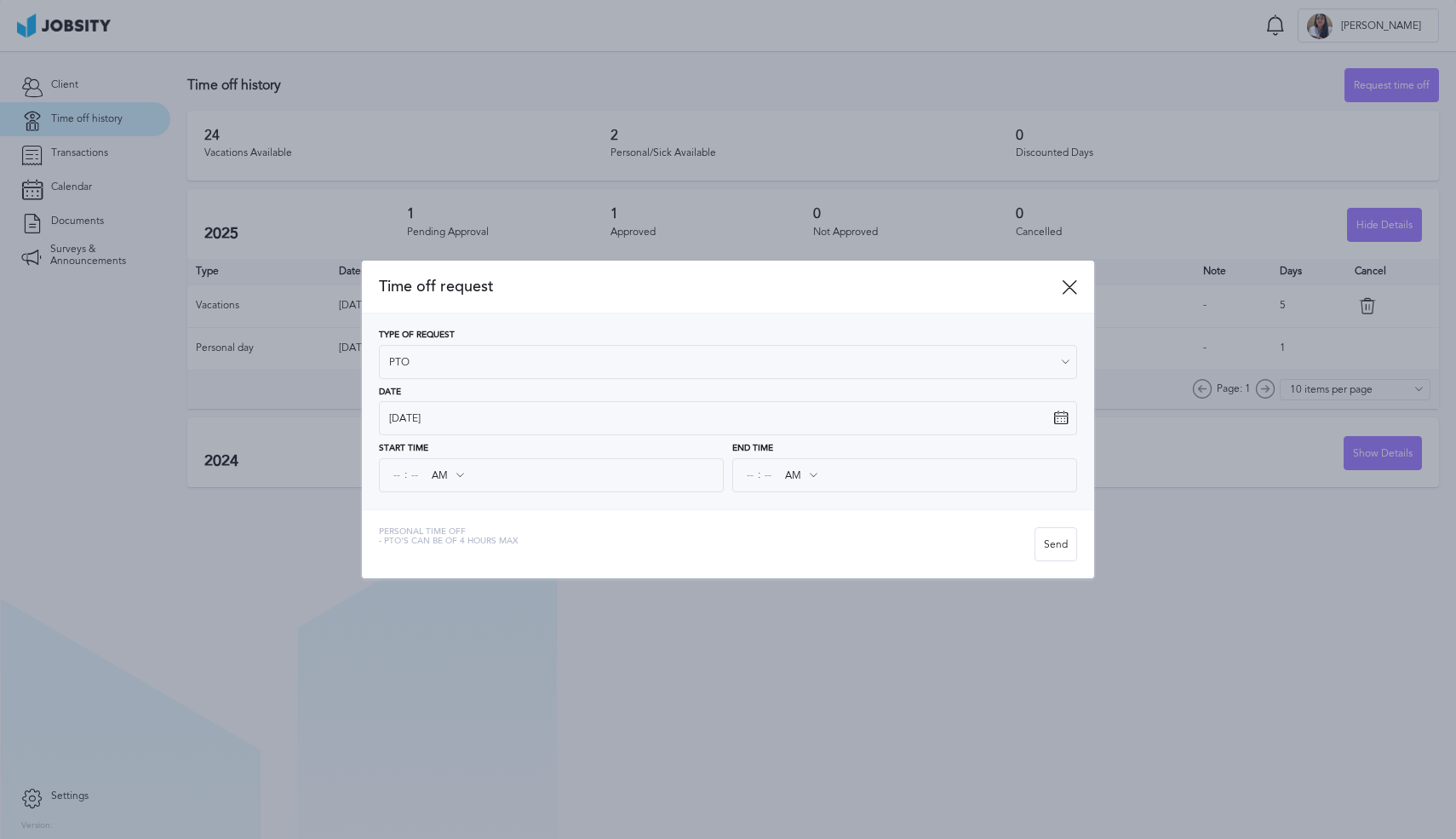
drag, startPoint x: 426, startPoint y: 521, endPoint x: 419, endPoint y: 440, distance: 81.3
click at [430, 508] on div "Time off request Type of Request PTO Vacations Personal day Sick day PTO Matern…" at bounding box center [728, 419] width 732 height 316
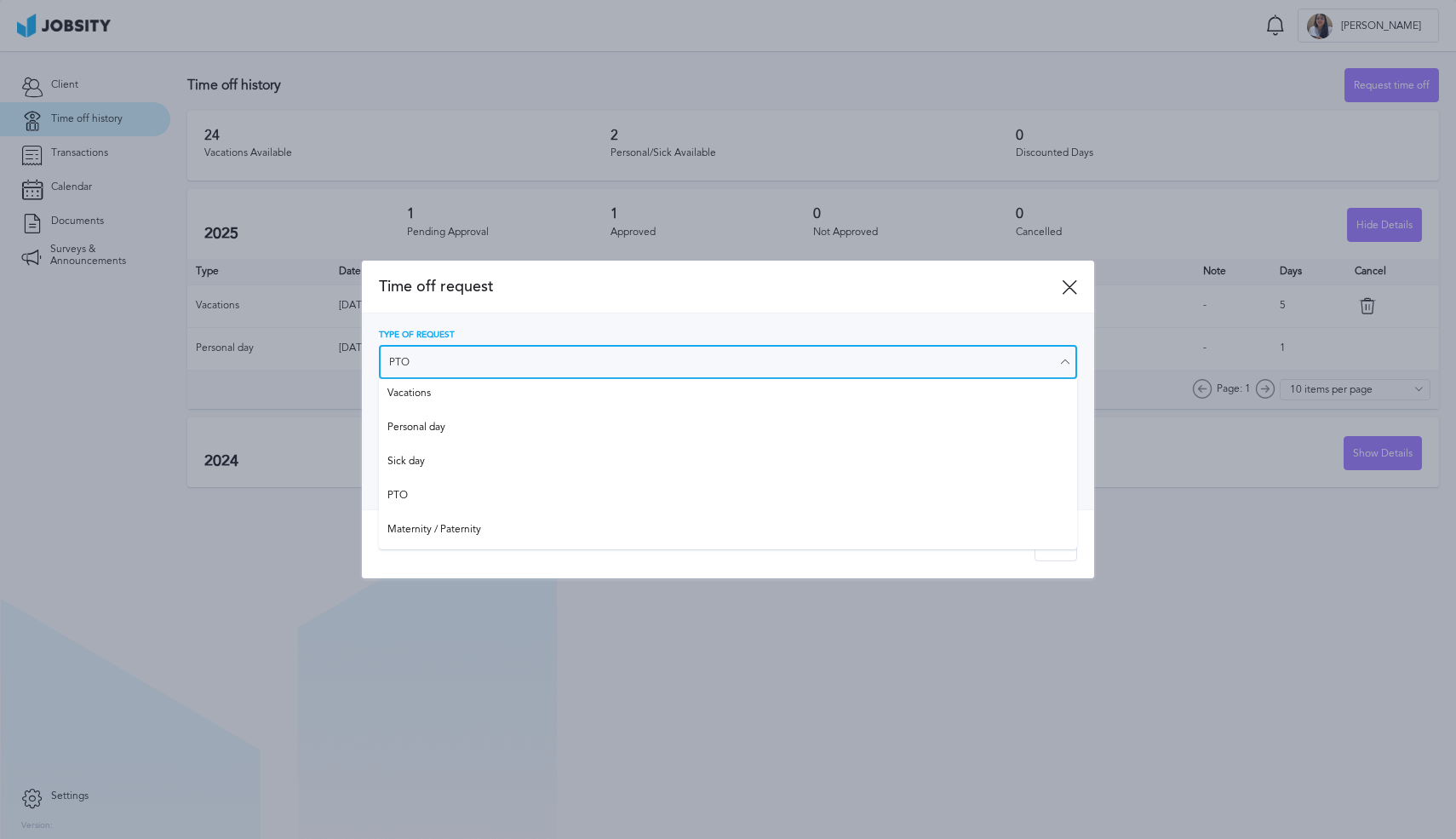
click at [427, 363] on input "PTO" at bounding box center [728, 362] width 698 height 34
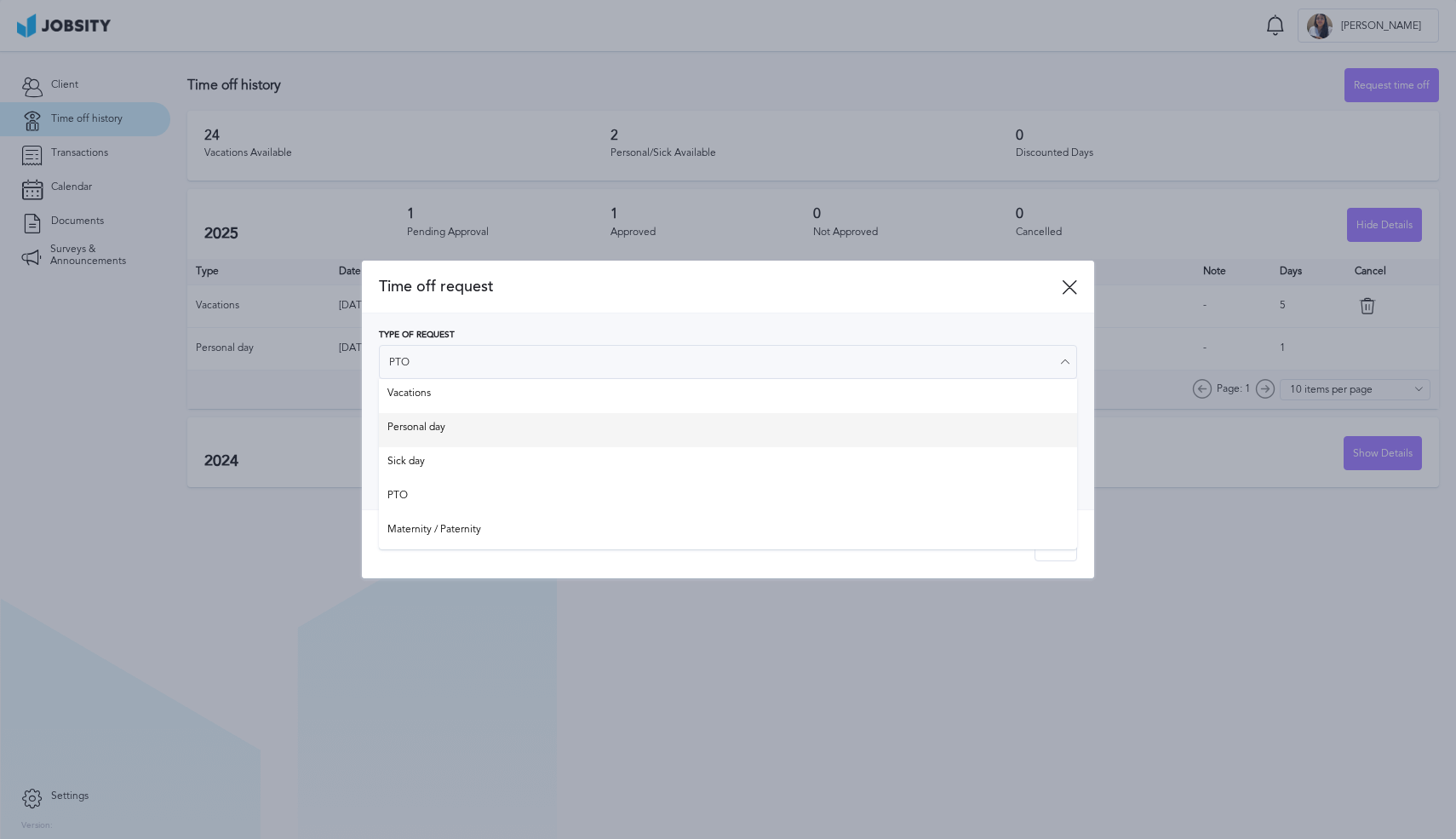
type input "Personal day"
click at [433, 432] on div "Type of Request Personal day Vacations Personal day Sick day PTO Maternity / Pa…" at bounding box center [728, 411] width 698 height 162
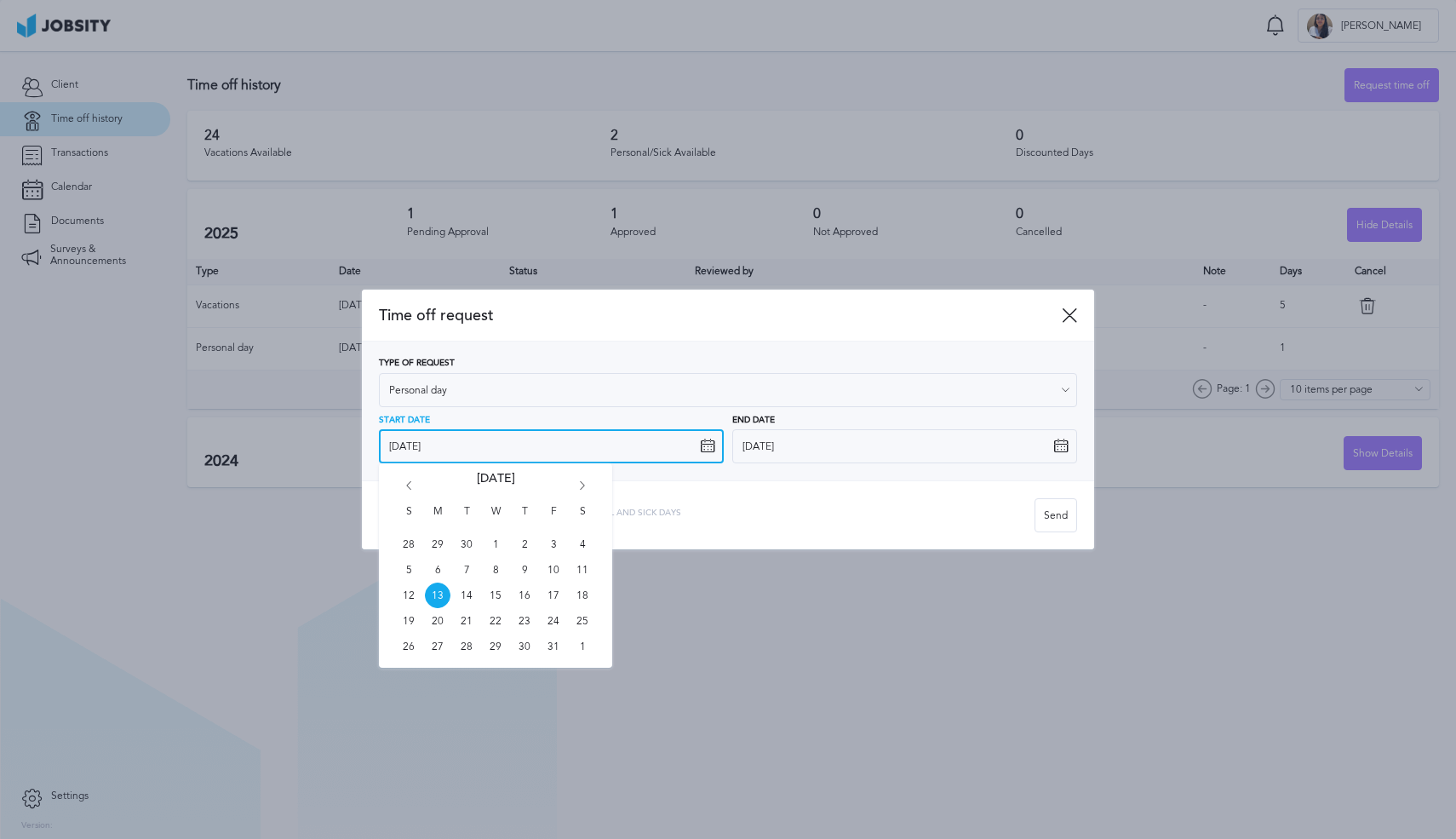
click at [460, 451] on input "[DATE]" at bounding box center [551, 446] width 345 height 34
drag, startPoint x: 553, startPoint y: 592, endPoint x: 602, endPoint y: 568, distance: 54.6
click at [553, 592] on span "17" at bounding box center [553, 595] width 26 height 26
type input "[DATE]"
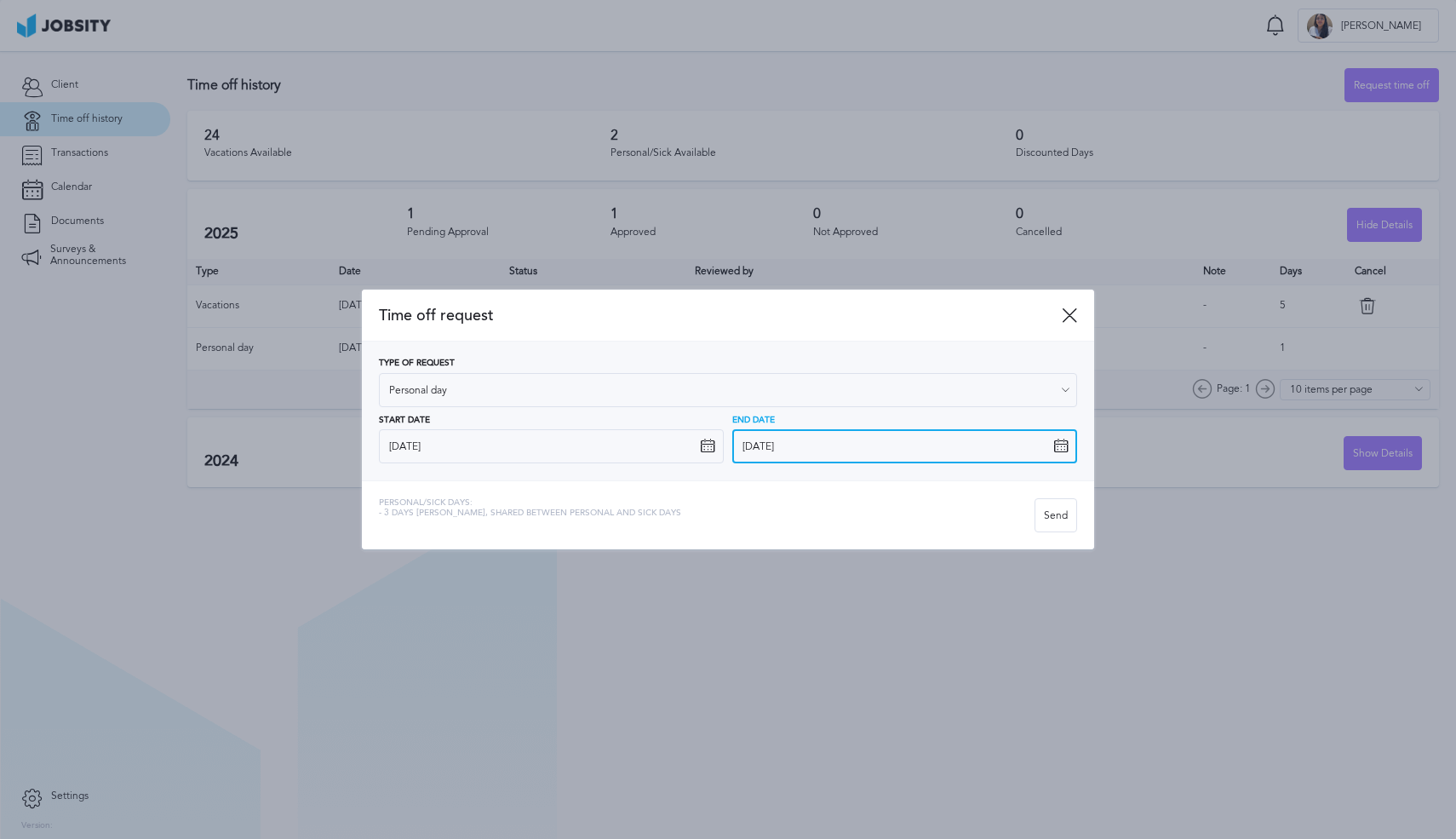
click at [993, 462] on input "[DATE]" at bounding box center [904, 446] width 345 height 34
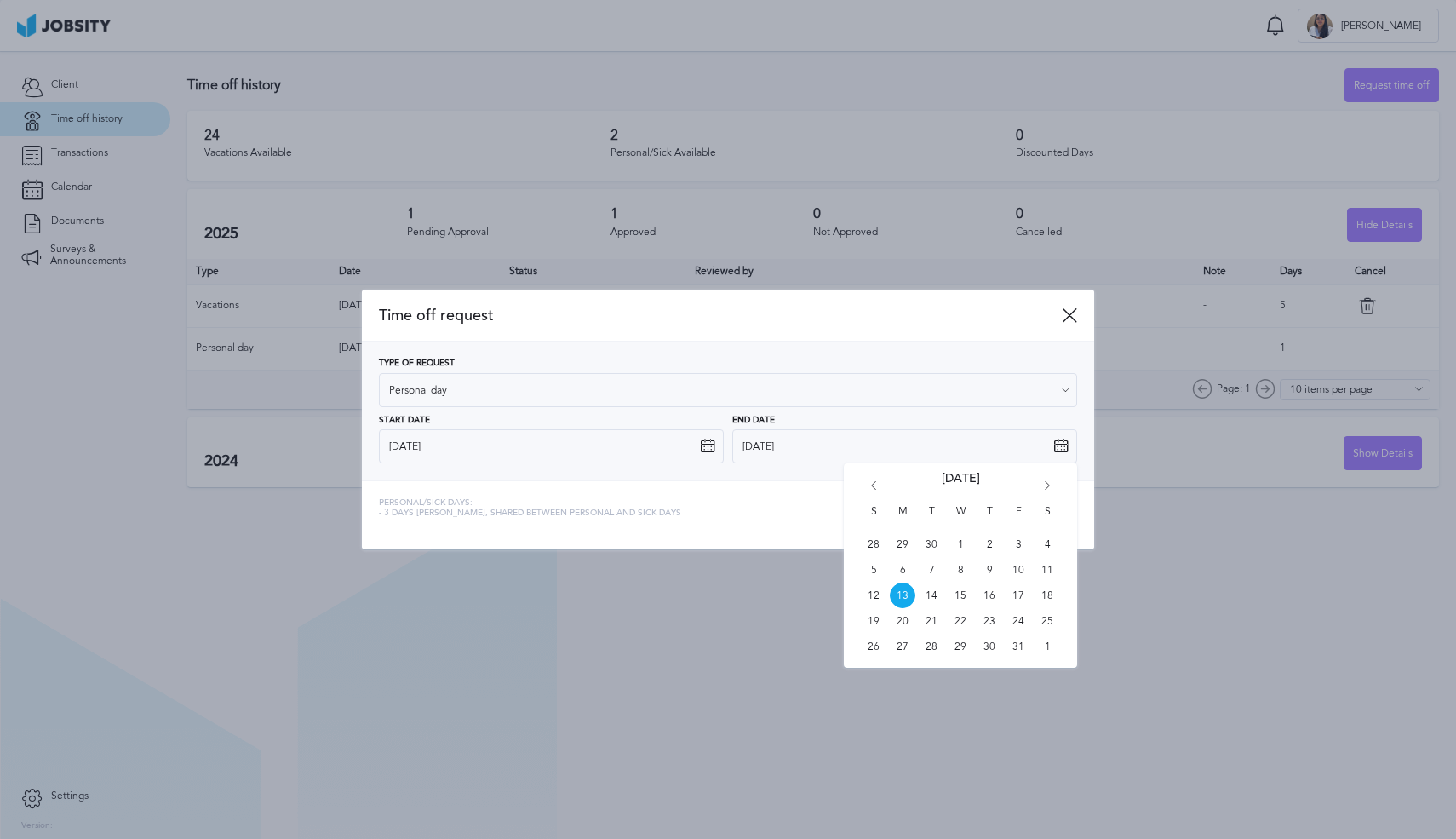
click at [1029, 596] on span "17" at bounding box center [1018, 595] width 26 height 26
type input "[DATE]"
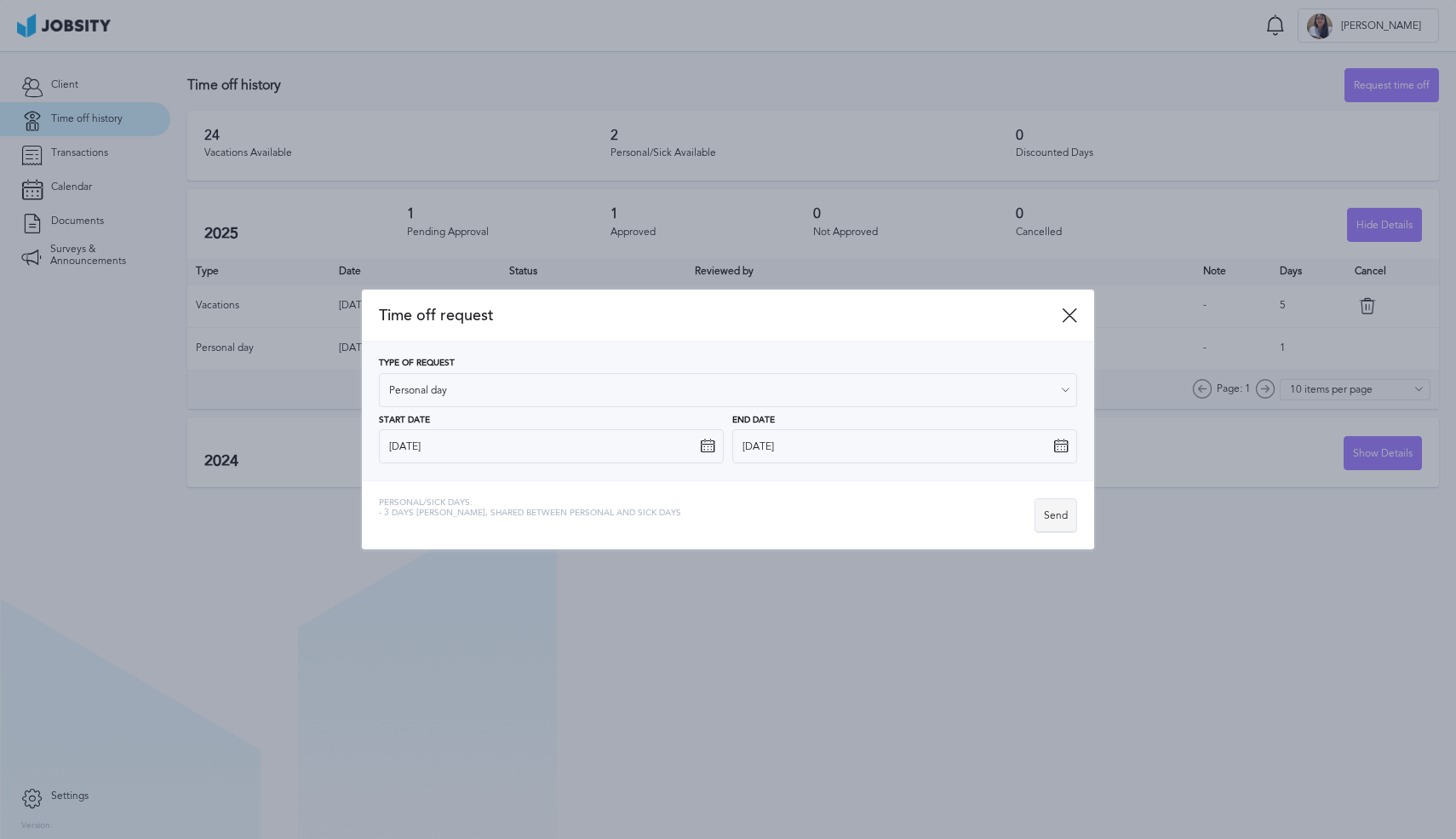
click at [1046, 526] on div "Send" at bounding box center [1056, 516] width 41 height 34
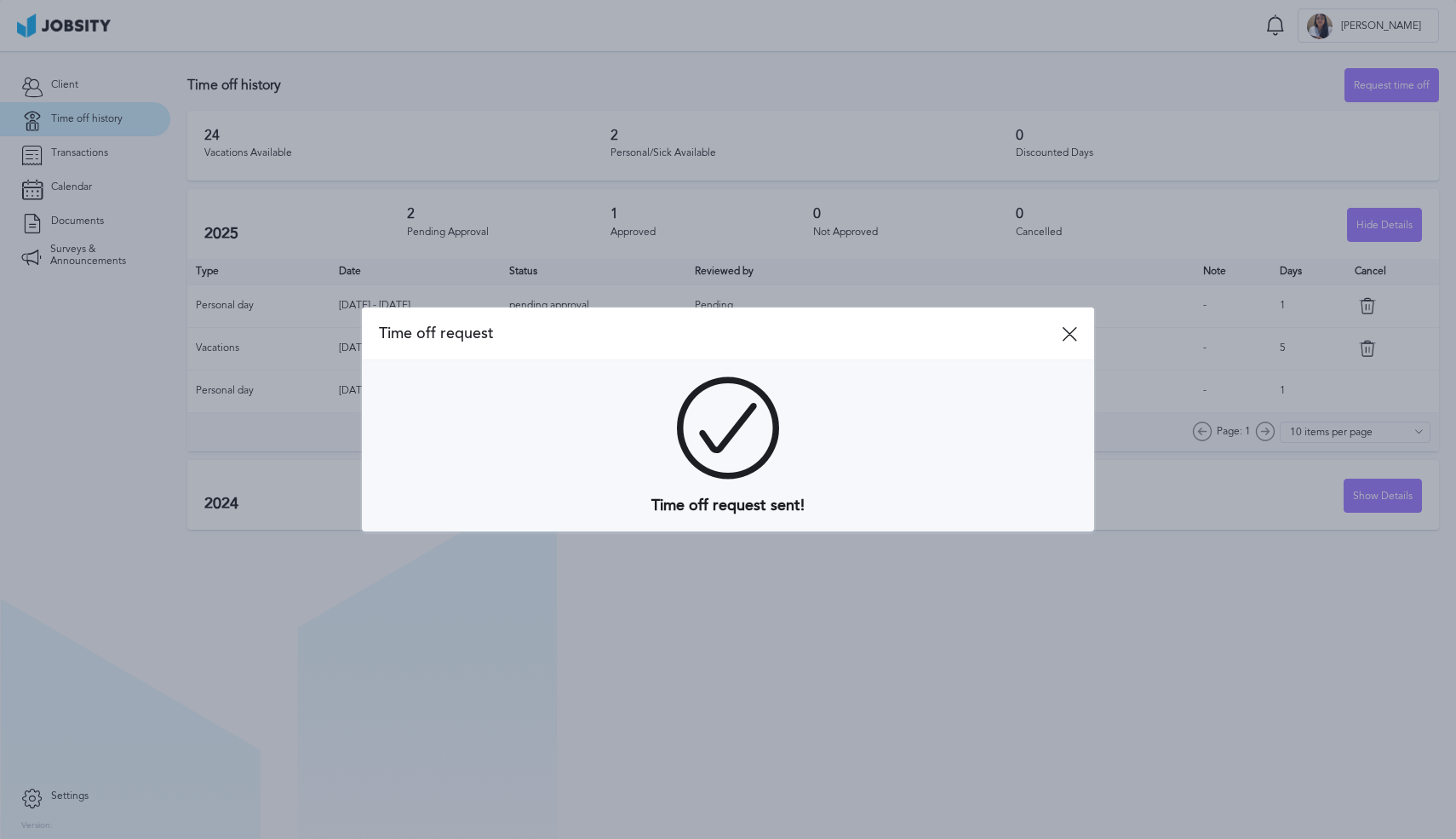
click at [1062, 332] on div "Time off request" at bounding box center [728, 334] width 732 height 53
click at [1066, 331] on icon at bounding box center [1070, 334] width 15 height 15
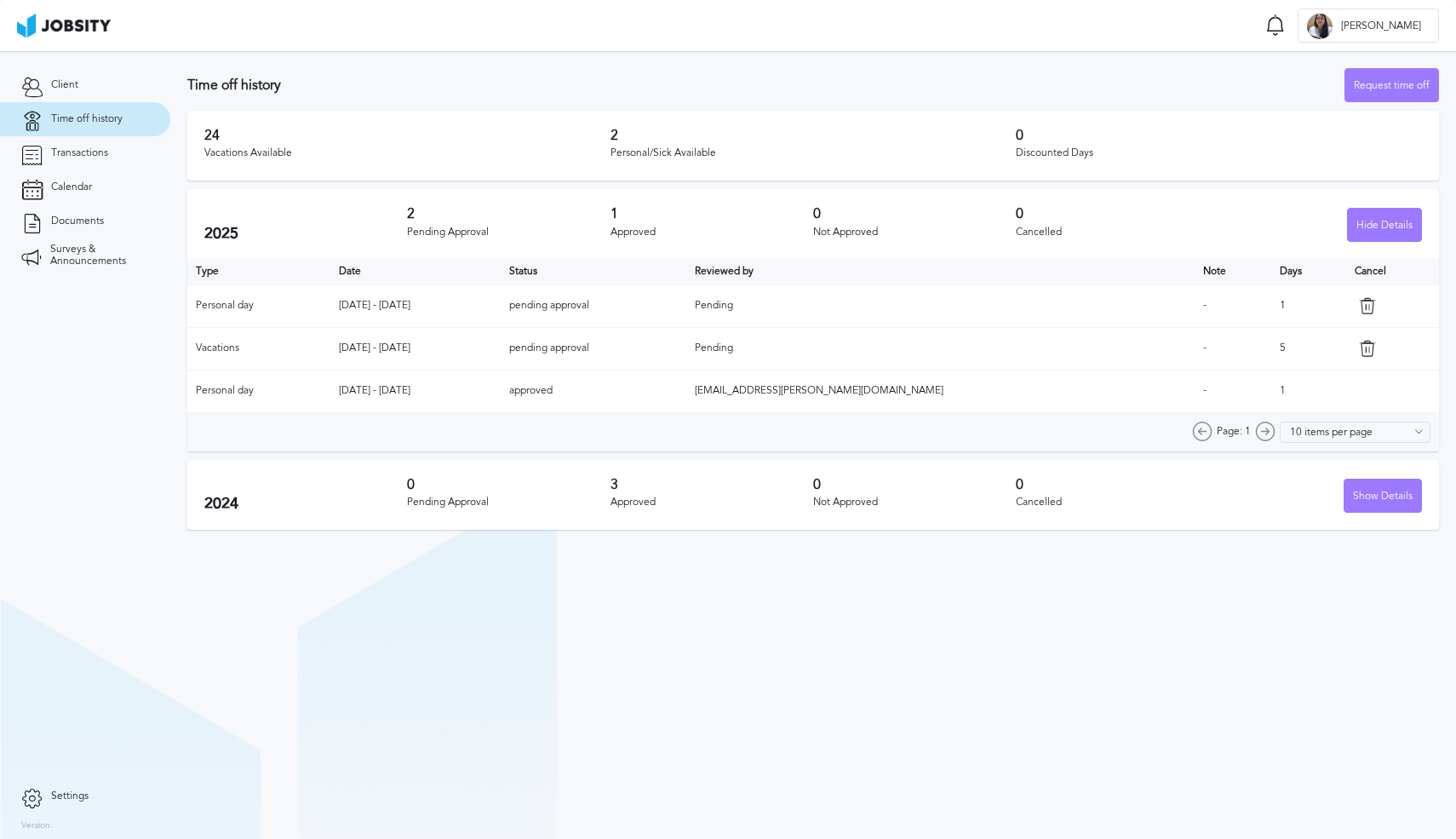
drag, startPoint x: 203, startPoint y: 301, endPoint x: 459, endPoint y: 299, distance: 256.0
click at [457, 299] on tr "Personal day [DATE] - [DATE] pending approval Pending - 1" at bounding box center [813, 306] width 1252 height 43
click at [459, 300] on td "[DATE] - [DATE]" at bounding box center [415, 306] width 169 height 43
drag, startPoint x: 363, startPoint y: 350, endPoint x: 491, endPoint y: 344, distance: 128.1
click at [491, 344] on td "[DATE] - [DATE]" at bounding box center [415, 348] width 169 height 43
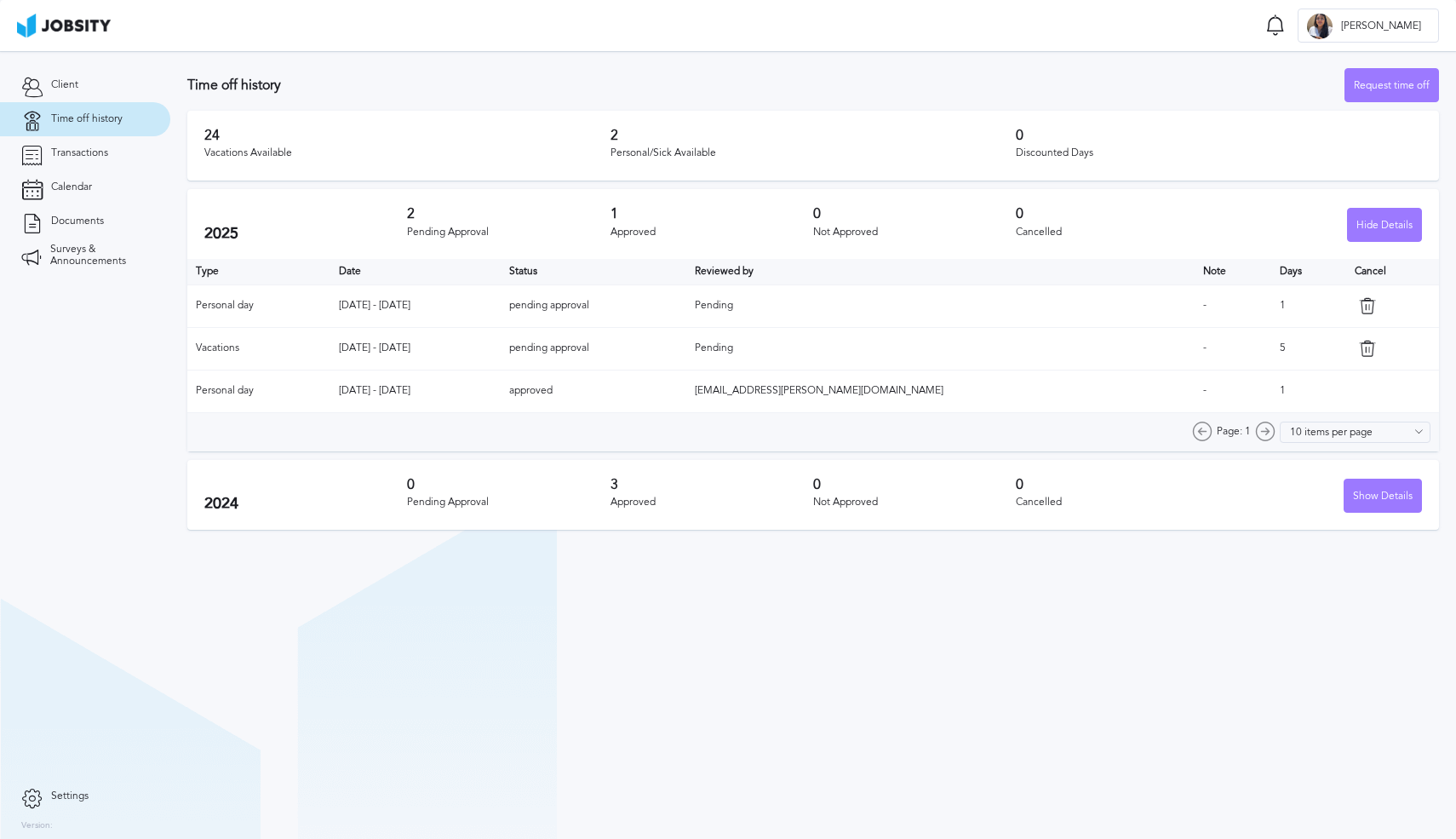
click at [490, 346] on td "[DATE] - [DATE]" at bounding box center [415, 348] width 169 height 43
drag, startPoint x: 464, startPoint y: 351, endPoint x: 537, endPoint y: 352, distance: 73.0
click at [499, 352] on td "[DATE] - [DATE]" at bounding box center [415, 348] width 169 height 43
click at [499, 352] on td "[DATE] - [DATE]" at bounding box center [415, 348] width 169 height 43
